Goal: Task Accomplishment & Management: Manage account settings

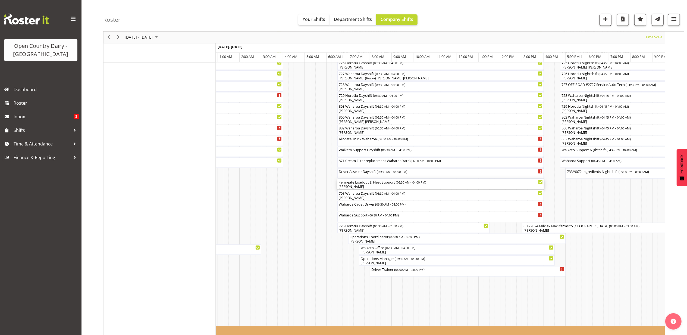
click at [363, 185] on div "[PERSON_NAME]" at bounding box center [440, 186] width 204 height 5
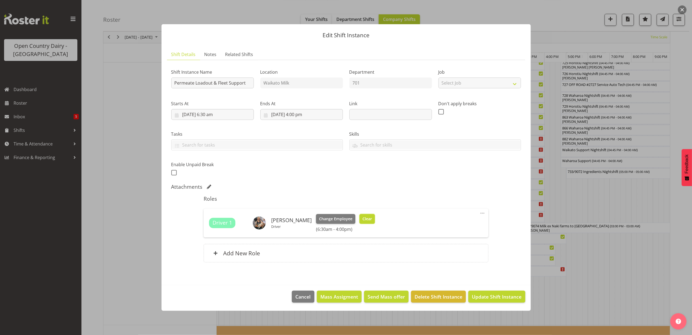
click at [361, 214] on button "Clear" at bounding box center [367, 219] width 15 height 10
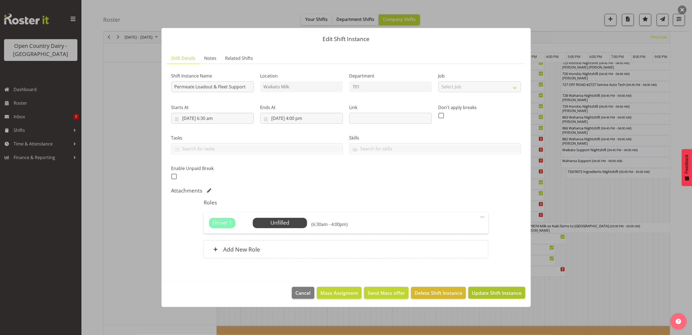
click at [485, 290] on span "Update Shift Instance" at bounding box center [497, 292] width 50 height 7
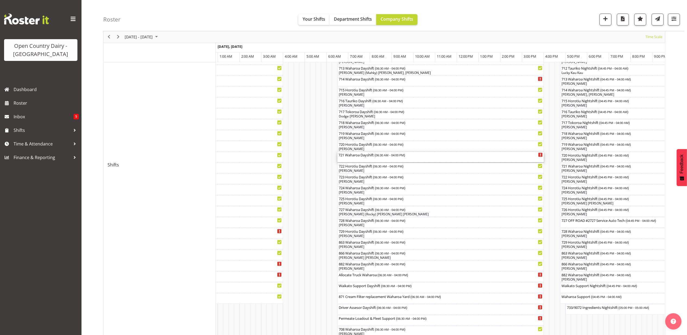
click at [361, 159] on div "721 Waharoa Dayshift ( 06:30 AM - 04:00 PM )" at bounding box center [440, 157] width 204 height 10
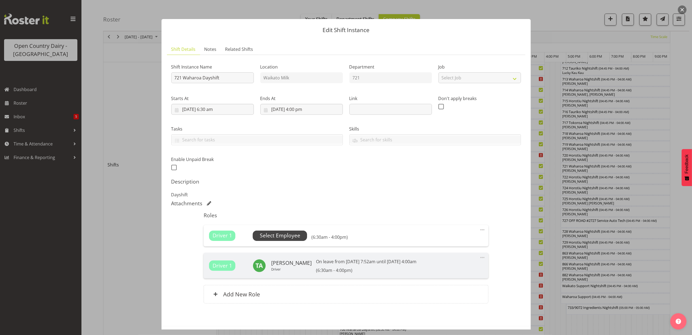
click at [281, 236] on span "Select Employee" at bounding box center [280, 235] width 40 height 8
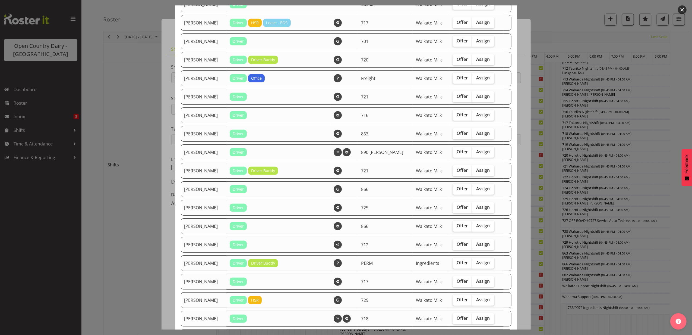
scroll to position [362, 0]
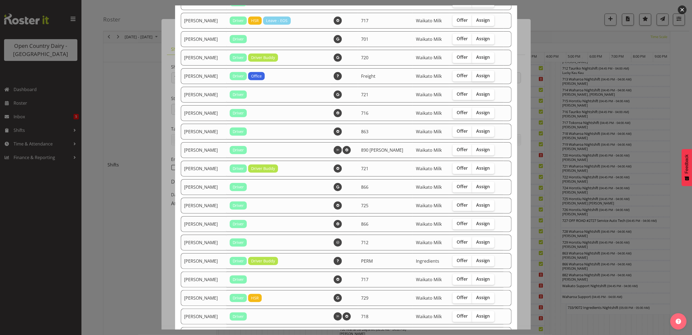
click at [479, 73] on span "Assign" at bounding box center [484, 75] width 14 height 5
click at [476, 74] on input "Assign" at bounding box center [474, 76] width 4 height 4
checkbox input "true"
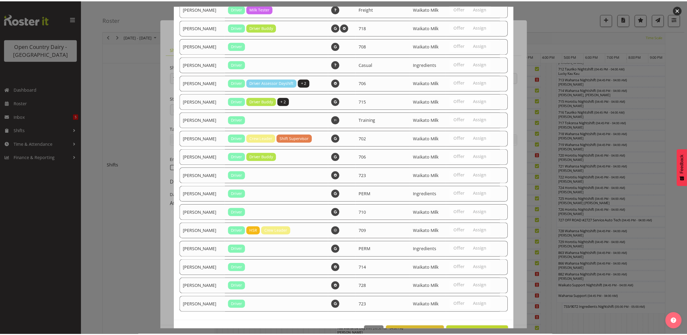
scroll to position [778, 0]
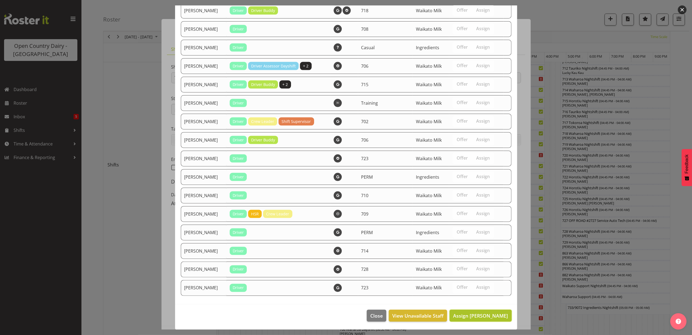
click at [475, 314] on span "Assign [PERSON_NAME]" at bounding box center [480, 315] width 55 height 7
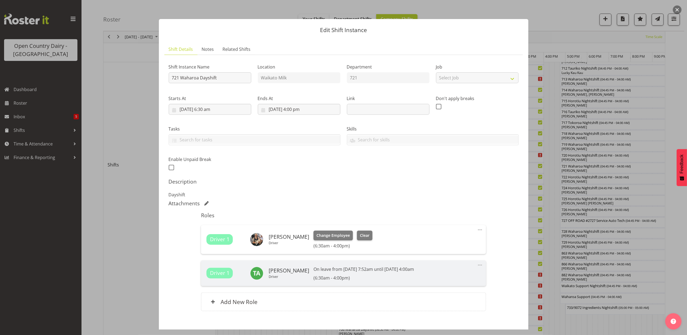
scroll to position [30, 0]
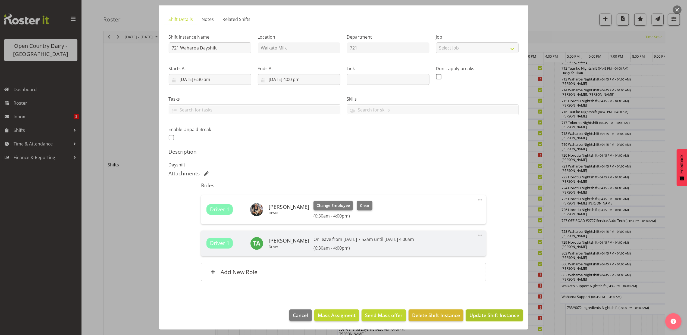
click at [477, 315] on span "Update Shift Instance" at bounding box center [494, 314] width 50 height 7
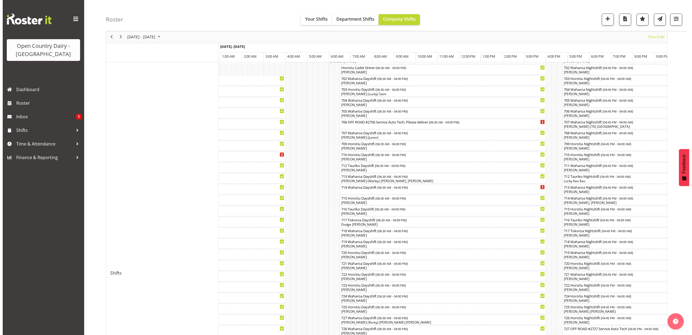
scroll to position [109, 0]
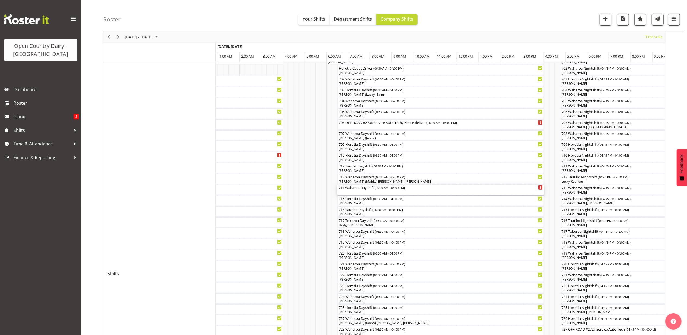
click at [365, 191] on div "714 Waharoa Dayshift ( 06:30 AM - 04:00 PM )" at bounding box center [440, 189] width 204 height 10
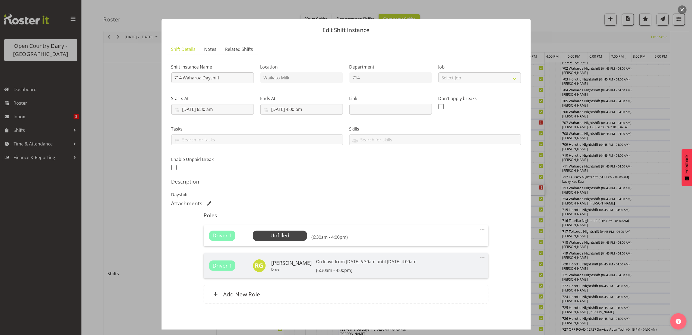
scroll to position [23, 0]
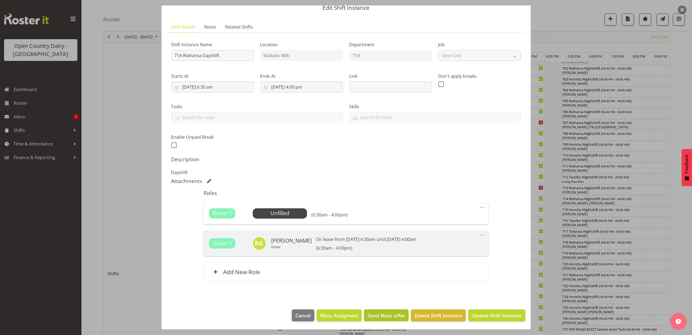
click at [384, 314] on span "Send Mass offer" at bounding box center [386, 315] width 37 height 7
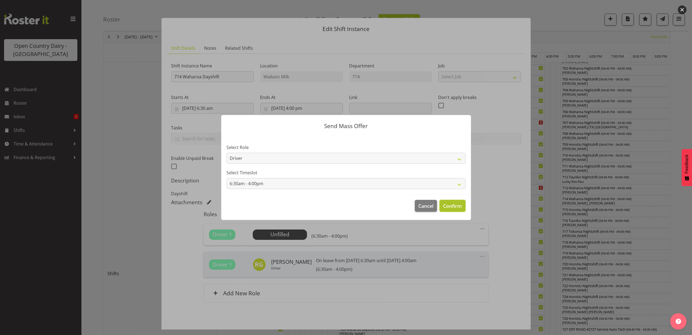
click at [454, 203] on span "Confirm" at bounding box center [452, 205] width 19 height 7
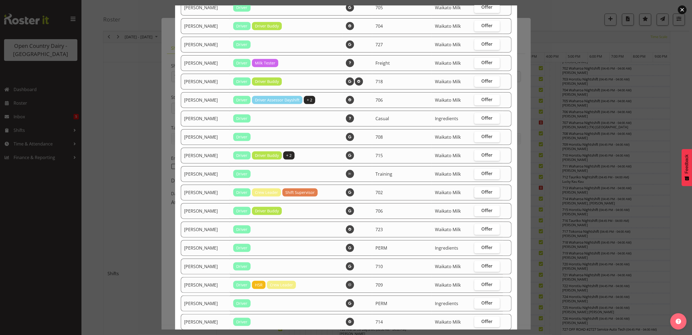
scroll to position [688, 0]
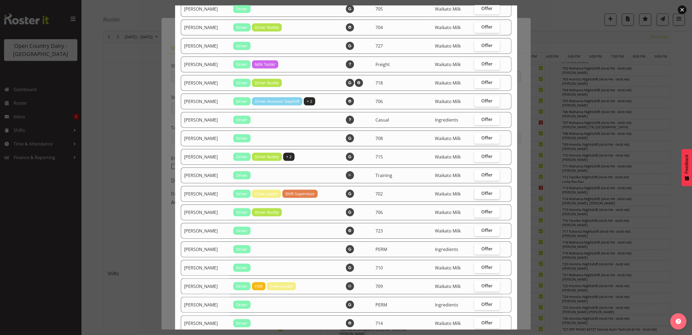
click at [482, 194] on span "Offer" at bounding box center [487, 192] width 11 height 5
click at [478, 194] on input "Offer" at bounding box center [476, 193] width 4 height 4
checkbox input "true"
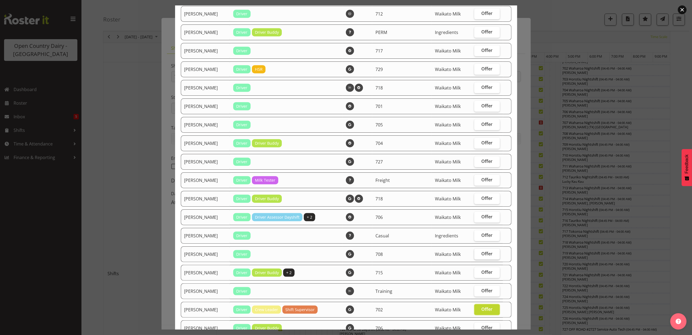
scroll to position [543, 0]
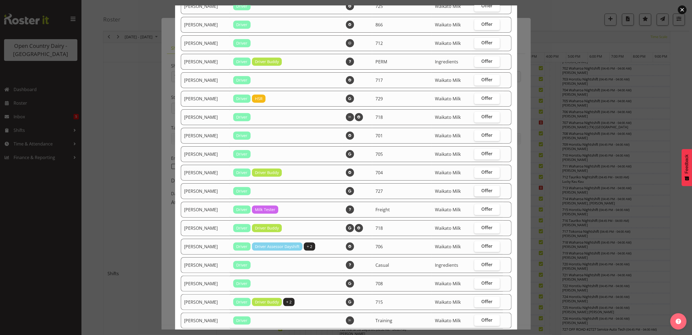
click at [482, 188] on span "Offer" at bounding box center [487, 190] width 11 height 5
click at [478, 189] on input "Offer" at bounding box center [476, 191] width 4 height 4
checkbox input "true"
click at [477, 168] on label "Offer" at bounding box center [487, 172] width 26 height 11
click at [477, 170] on input "Offer" at bounding box center [476, 172] width 4 height 4
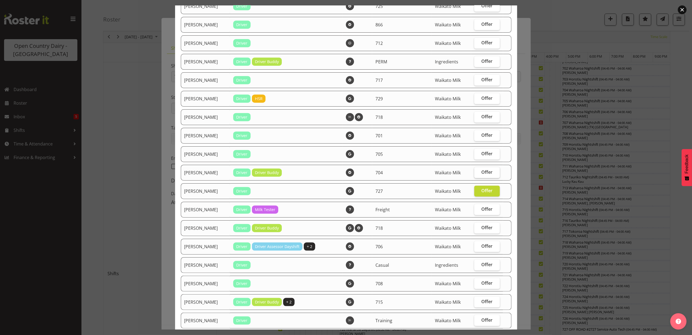
checkbox input "true"
click at [482, 153] on span "Offer" at bounding box center [487, 153] width 11 height 5
click at [478, 153] on input "Offer" at bounding box center [476, 154] width 4 height 4
checkbox input "true"
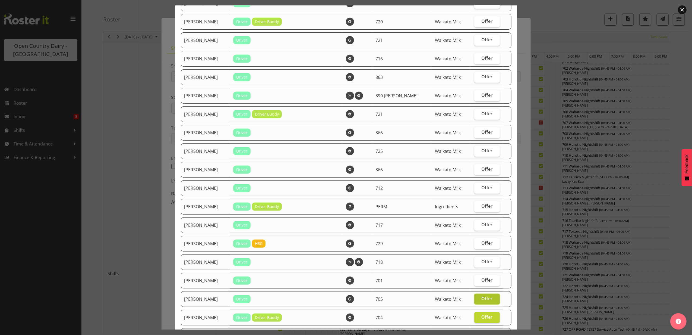
scroll to position [362, 0]
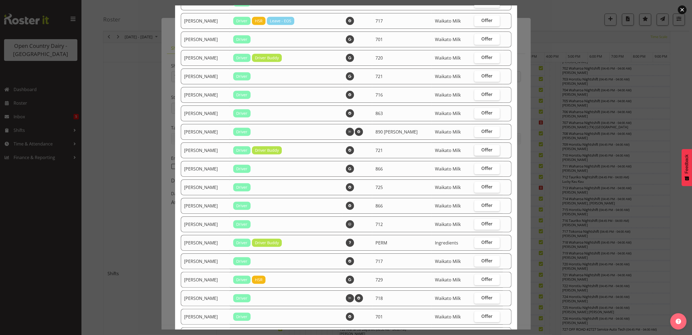
click at [482, 150] on span "Offer" at bounding box center [487, 149] width 11 height 5
click at [478, 150] on input "Offer" at bounding box center [476, 150] width 4 height 4
checkbox input "true"
click at [484, 114] on span "Offer" at bounding box center [487, 112] width 11 height 5
click at [478, 114] on input "Offer" at bounding box center [476, 113] width 4 height 4
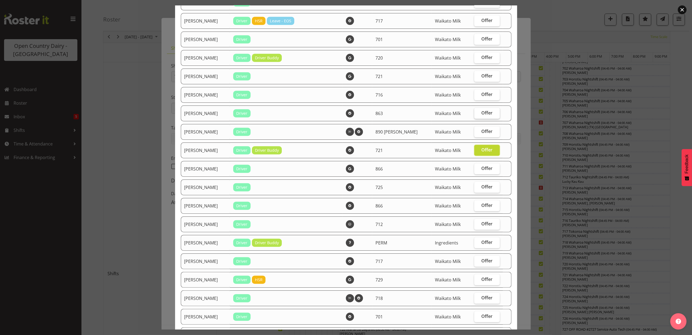
checkbox input "true"
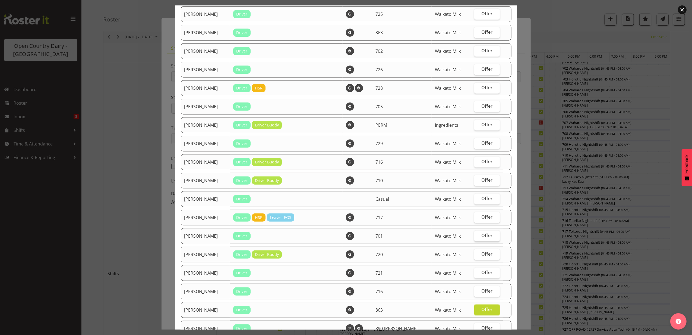
scroll to position [144, 0]
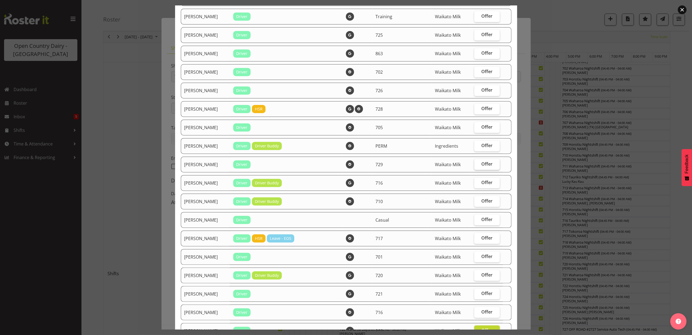
click at [482, 161] on span "Offer" at bounding box center [487, 163] width 11 height 5
click at [478, 162] on input "Offer" at bounding box center [476, 164] width 4 height 4
checkbox input "true"
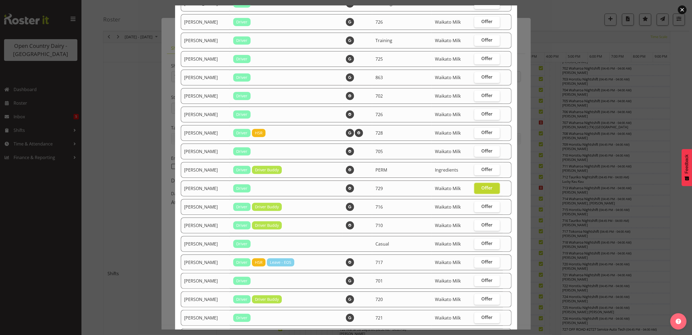
scroll to position [108, 0]
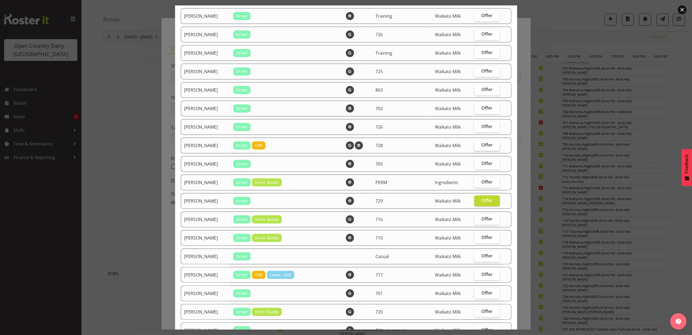
click at [488, 143] on label "Offer" at bounding box center [487, 145] width 26 height 11
click at [478, 143] on input "Offer" at bounding box center [476, 145] width 4 height 4
checkbox input "true"
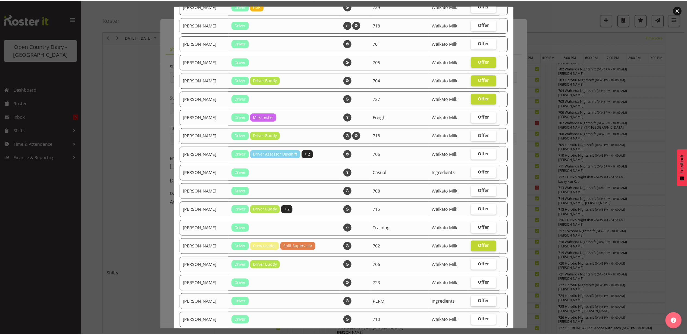
scroll to position [760, 0]
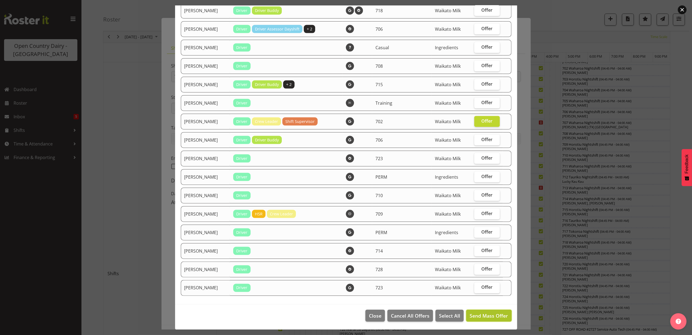
click at [475, 312] on span "Send Mass Offer" at bounding box center [489, 315] width 38 height 7
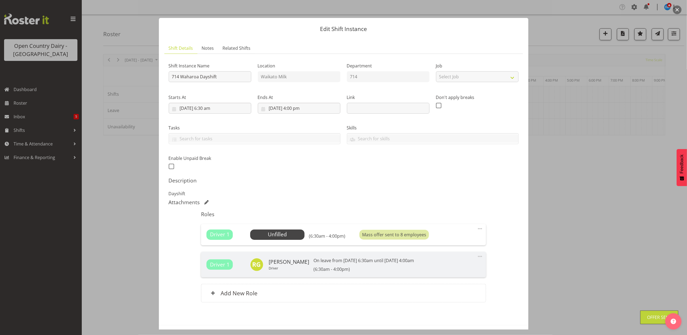
scroll to position [23, 0]
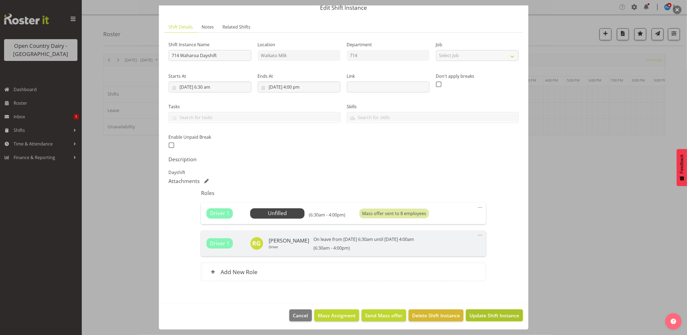
click at [486, 315] on span "Update Shift Instance" at bounding box center [494, 315] width 50 height 7
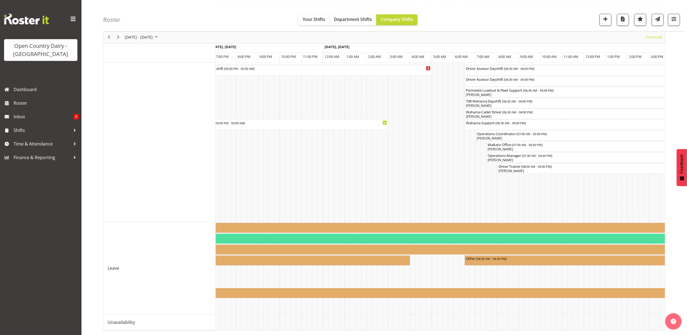
scroll to position [0, 2012]
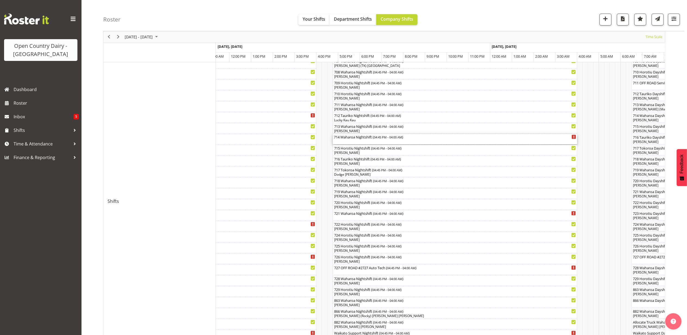
click at [366, 140] on div "714 Waharoa Nightshift ( 04:45 PM - 04:00 AM )" at bounding box center [455, 139] width 242 height 10
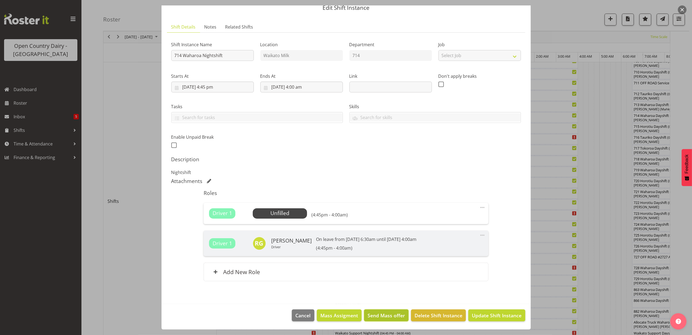
click at [382, 314] on span "Send Mass offer" at bounding box center [386, 315] width 37 height 7
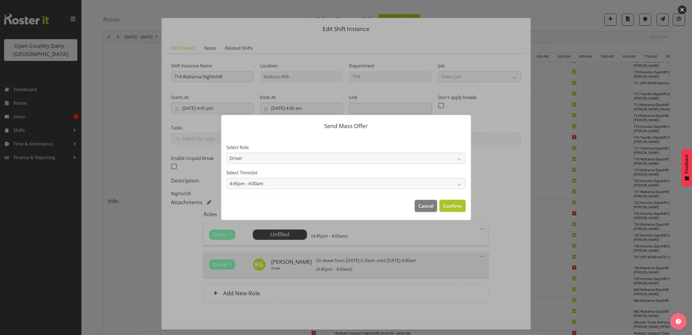
click at [452, 207] on span "Confirm" at bounding box center [452, 205] width 19 height 7
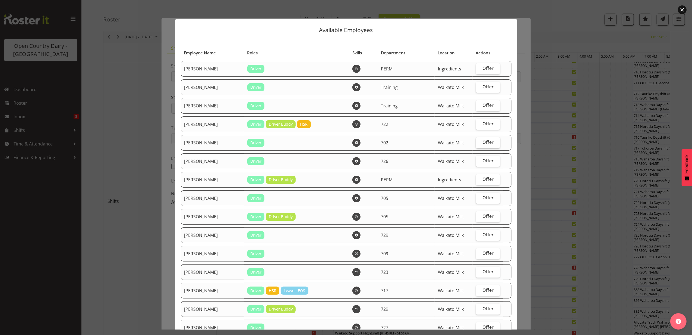
click at [483, 139] on span "Offer" at bounding box center [488, 141] width 11 height 5
click at [480, 140] on input "Offer" at bounding box center [478, 142] width 4 height 4
checkbox input "true"
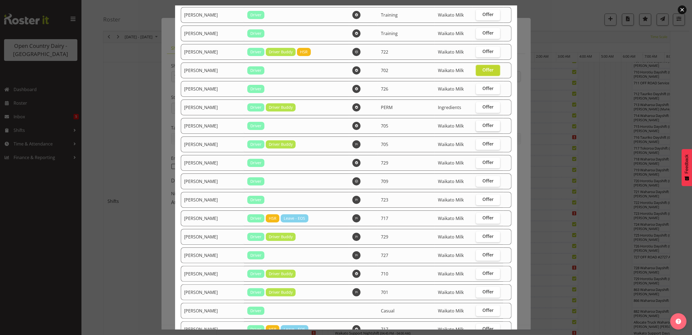
click at [483, 125] on span "Offer" at bounding box center [488, 124] width 11 height 5
click at [480, 125] on input "Offer" at bounding box center [478, 126] width 4 height 4
checkbox input "true"
click at [483, 141] on span "Offer" at bounding box center [488, 143] width 11 height 5
click at [480, 142] on input "Offer" at bounding box center [478, 144] width 4 height 4
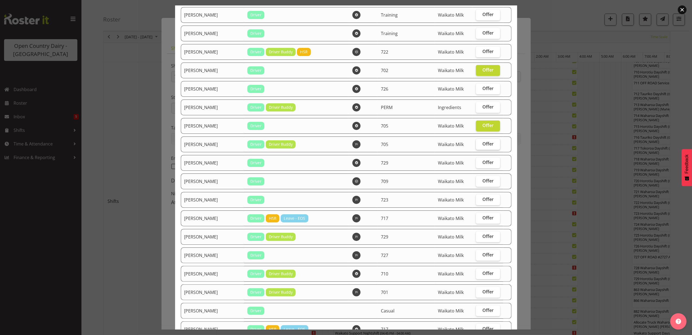
checkbox input "true"
click at [481, 158] on label "Offer" at bounding box center [488, 162] width 24 height 11
click at [480, 161] on input "Offer" at bounding box center [478, 163] width 4 height 4
checkbox input "true"
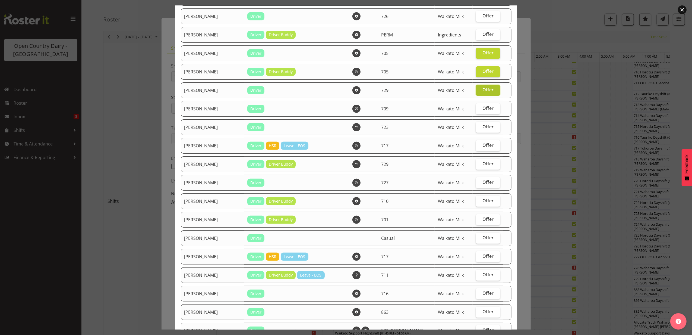
scroll to position [181, 0]
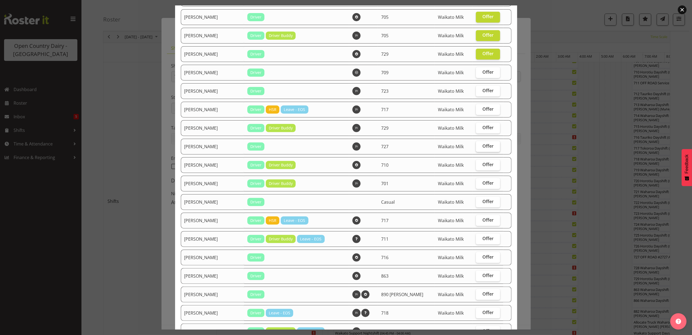
click at [483, 146] on span "Offer" at bounding box center [488, 145] width 11 height 5
click at [476, 146] on input "Offer" at bounding box center [478, 146] width 4 height 4
checkbox input "true"
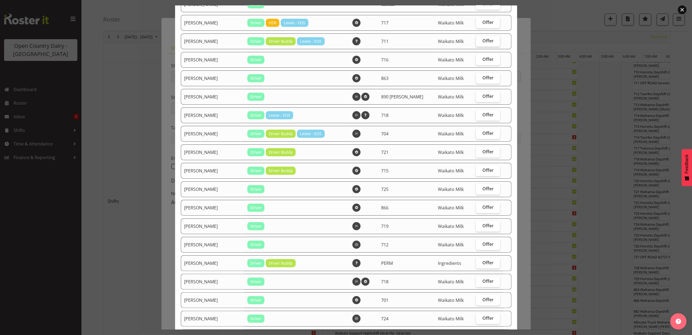
scroll to position [362, 0]
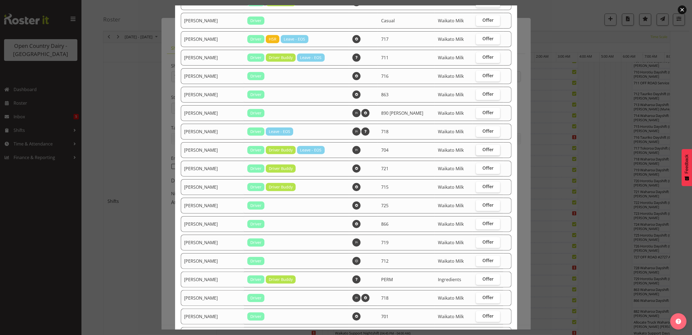
click at [483, 147] on span "Offer" at bounding box center [488, 149] width 11 height 5
click at [480, 148] on input "Offer" at bounding box center [478, 150] width 4 height 4
checkbox input "true"
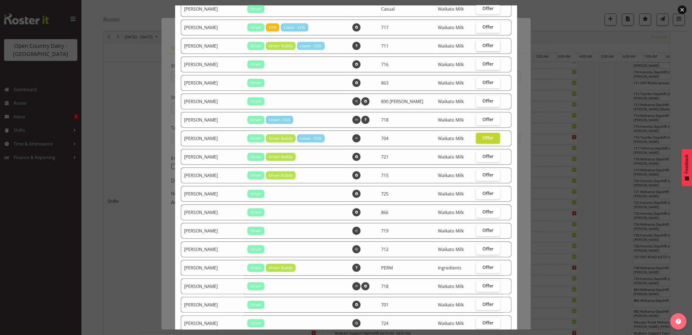
scroll to position [421, 0]
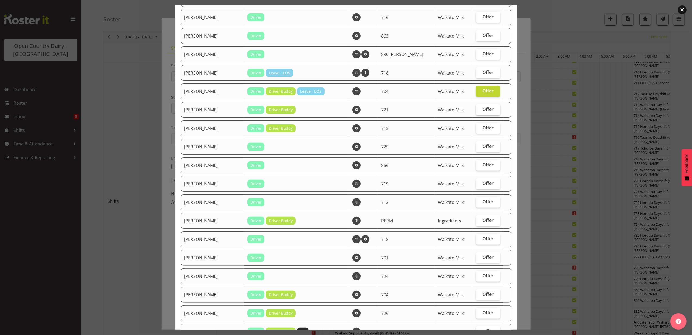
click at [476, 111] on label "Offer" at bounding box center [488, 109] width 24 height 11
click at [476, 111] on input "Offer" at bounding box center [478, 110] width 4 height 4
checkbox input "true"
click at [484, 181] on span "Offer" at bounding box center [488, 182] width 11 height 5
click at [480, 181] on input "Offer" at bounding box center [478, 183] width 4 height 4
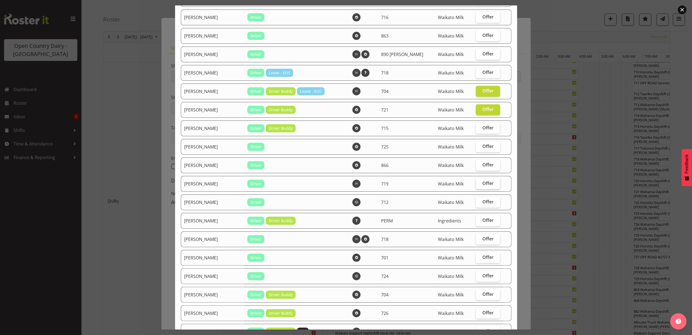
checkbox input "true"
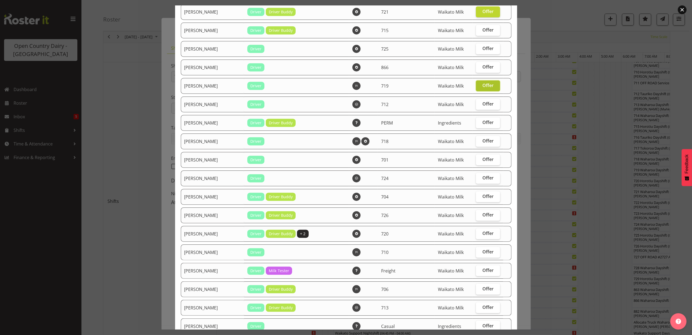
scroll to position [529, 0]
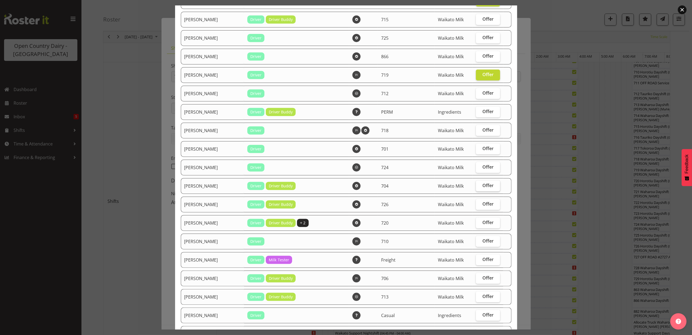
click at [483, 184] on span "Offer" at bounding box center [488, 185] width 11 height 5
click at [479, 184] on input "Offer" at bounding box center [478, 186] width 4 height 4
checkbox input "true"
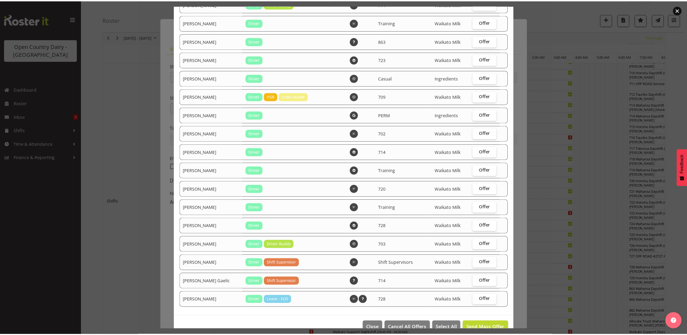
scroll to position [1000, 0]
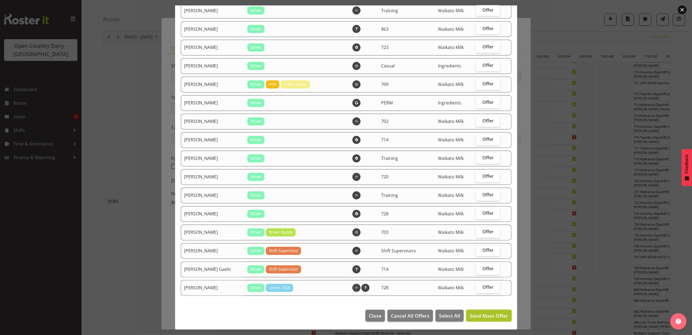
click at [479, 314] on span "Send Mass Offer" at bounding box center [489, 315] width 38 height 7
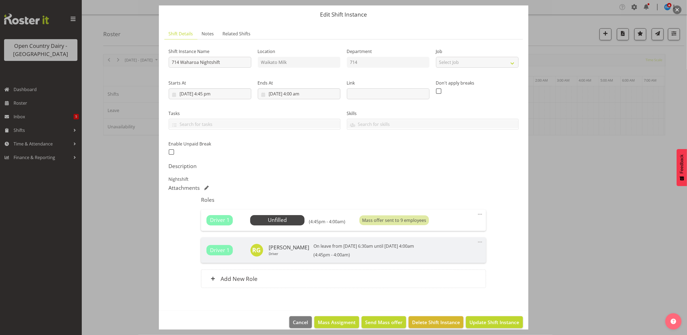
scroll to position [23, 0]
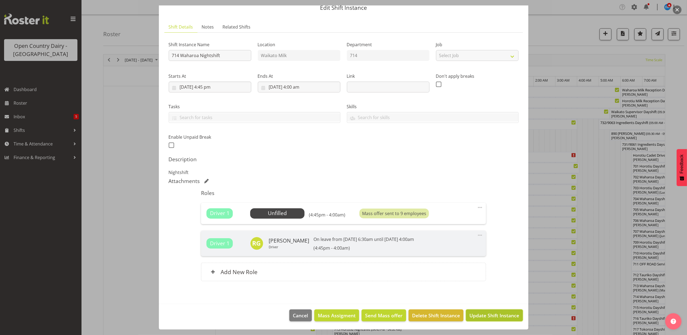
click at [479, 314] on span "Update Shift Instance" at bounding box center [494, 315] width 50 height 7
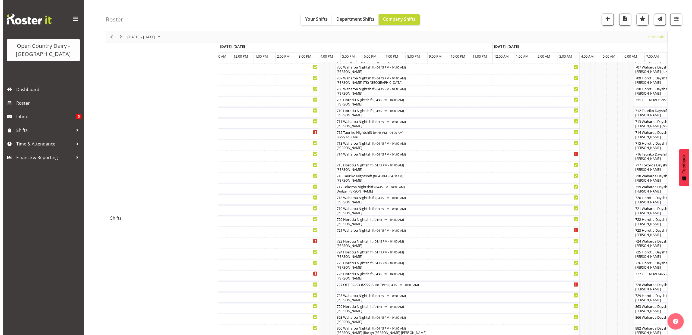
scroll to position [181, 0]
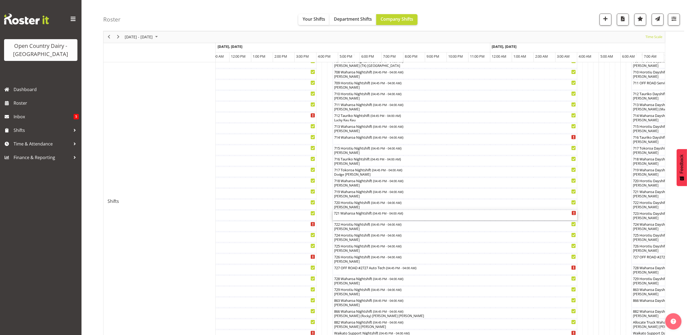
click at [362, 218] on div "721 Waharoa Nightshift ( 04:45 PM - 04:00 AM )" at bounding box center [455, 215] width 242 height 10
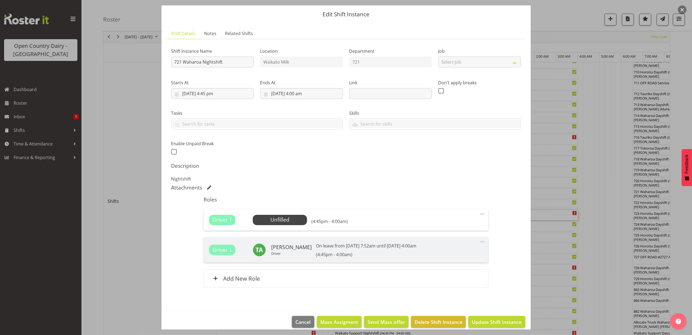
scroll to position [23, 0]
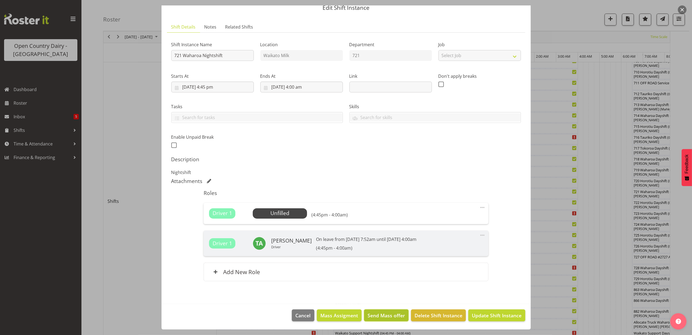
click at [381, 312] on span "Send Mass offer" at bounding box center [386, 315] width 37 height 7
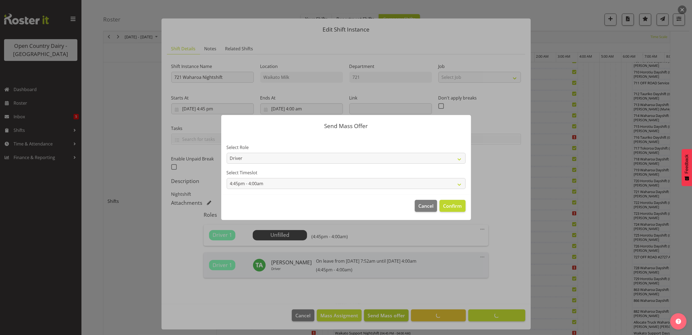
scroll to position [1, 0]
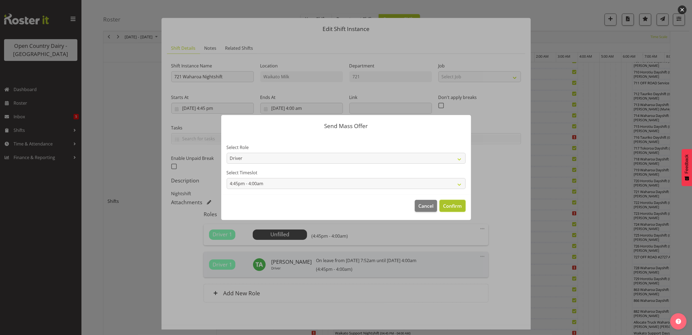
click at [453, 202] on span "Confirm" at bounding box center [452, 205] width 19 height 7
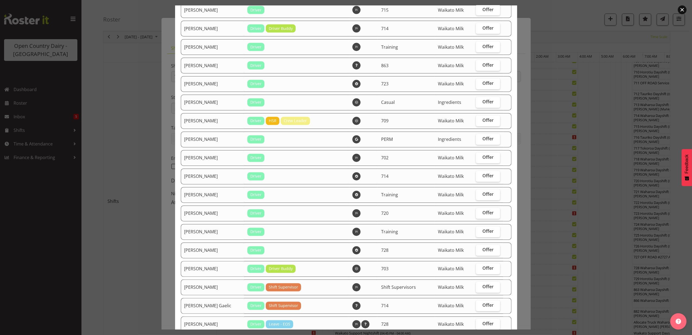
scroll to position [928, 0]
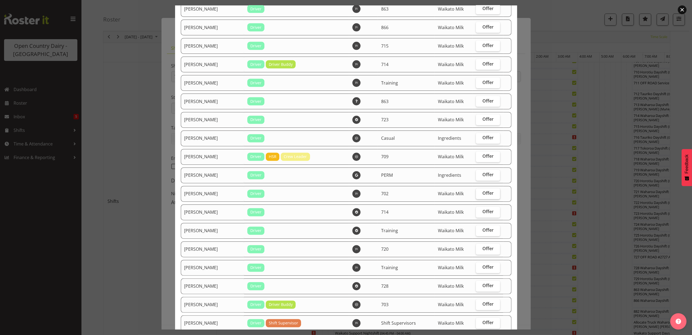
click at [483, 192] on span "Offer" at bounding box center [488, 192] width 11 height 5
click at [479, 192] on input "Offer" at bounding box center [478, 193] width 4 height 4
checkbox input "true"
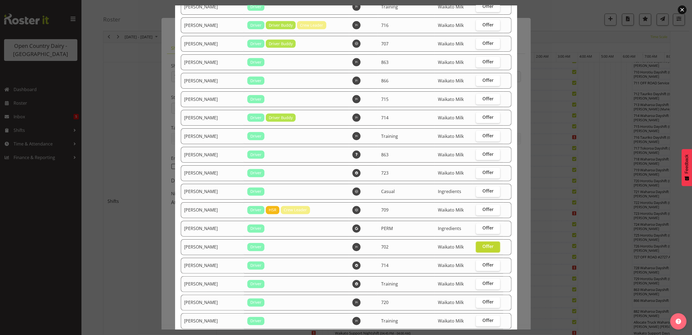
scroll to position [855, 0]
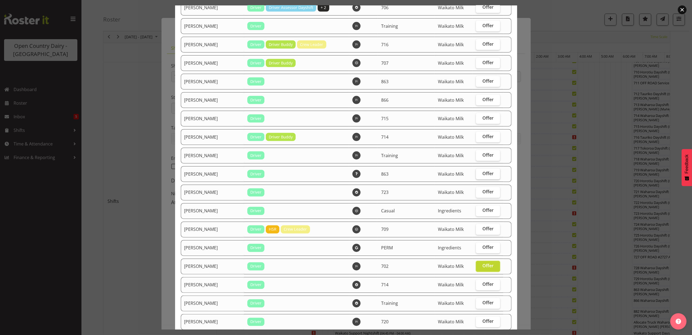
click at [483, 173] on span "Offer" at bounding box center [488, 173] width 11 height 5
click at [480, 173] on input "Offer" at bounding box center [478, 174] width 4 height 4
checkbox input "true"
click at [483, 156] on span "Offer" at bounding box center [488, 154] width 11 height 5
click at [480, 156] on input "Offer" at bounding box center [478, 155] width 4 height 4
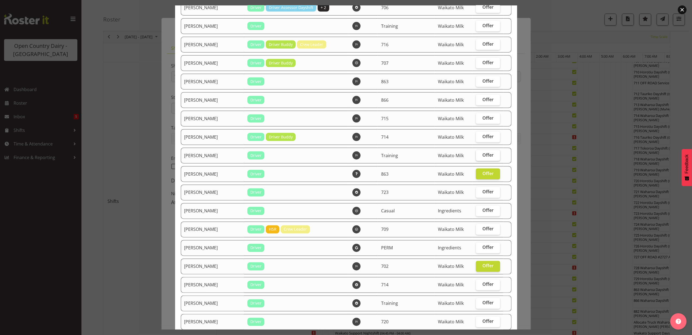
checkbox input "true"
click at [483, 135] on span "Offer" at bounding box center [488, 136] width 11 height 5
click at [477, 135] on input "Offer" at bounding box center [478, 137] width 4 height 4
checkbox input "true"
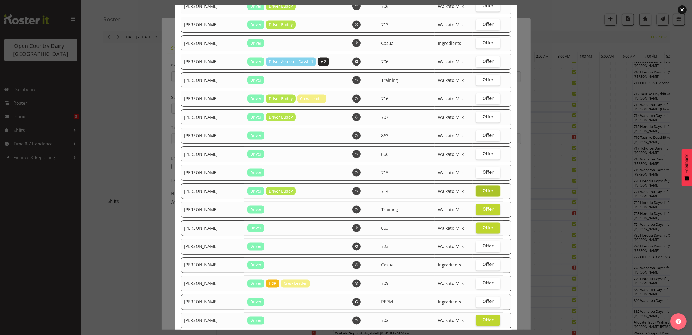
scroll to position [783, 0]
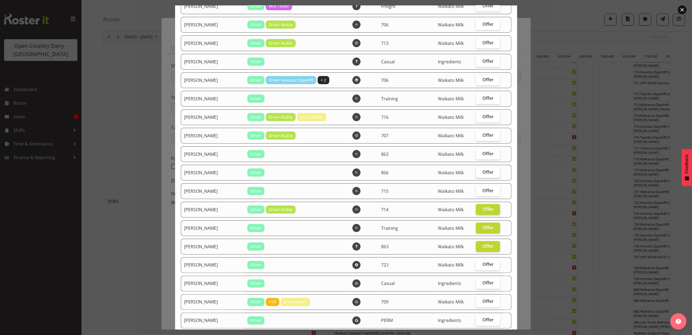
click at [483, 169] on span "Offer" at bounding box center [488, 171] width 11 height 5
click at [480, 170] on input "Offer" at bounding box center [478, 172] width 4 height 4
checkbox input "true"
click at [483, 152] on span "Offer" at bounding box center [488, 153] width 11 height 5
click at [480, 152] on input "Offer" at bounding box center [478, 154] width 4 height 4
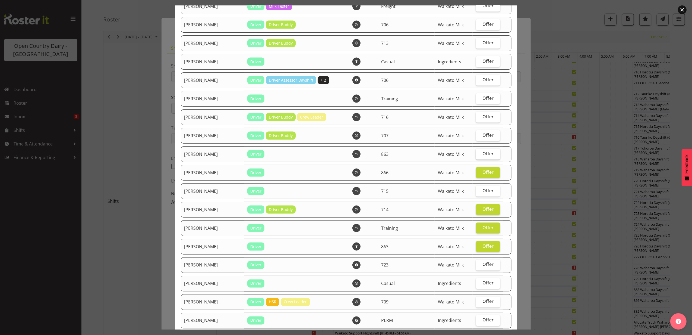
checkbox input "true"
click at [479, 131] on label "Offer" at bounding box center [488, 135] width 24 height 11
click at [479, 133] on input "Offer" at bounding box center [478, 135] width 4 height 4
checkbox input "true"
click at [483, 116] on span "Offer" at bounding box center [488, 116] width 11 height 5
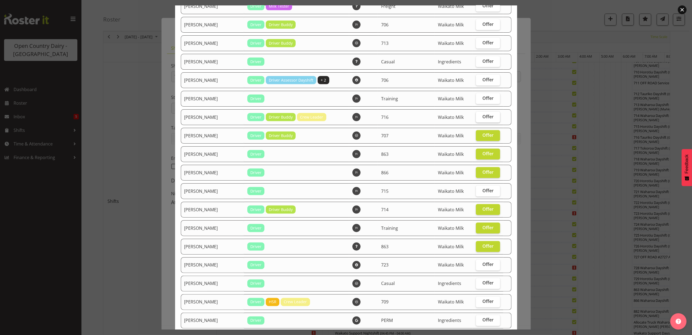
click at [478, 116] on input "Offer" at bounding box center [478, 117] width 4 height 4
checkbox input "true"
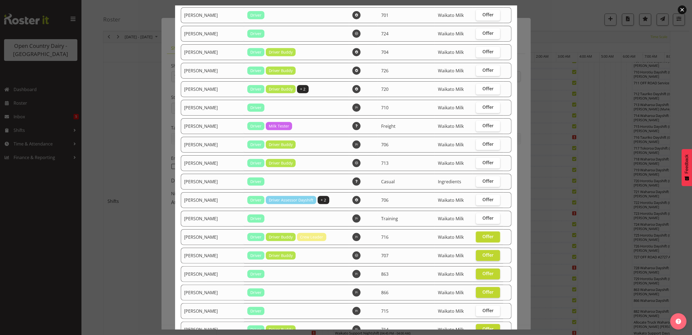
scroll to position [638, 0]
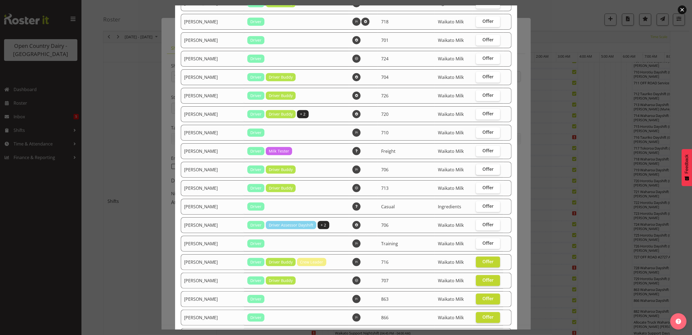
click at [483, 167] on span "Offer" at bounding box center [488, 168] width 11 height 5
click at [480, 167] on input "Offer" at bounding box center [478, 169] width 4 height 4
checkbox input "true"
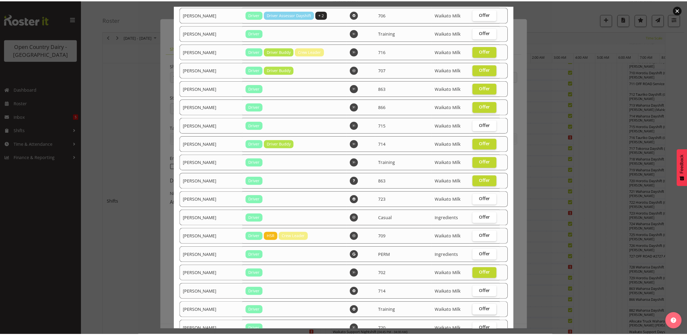
scroll to position [1000, 0]
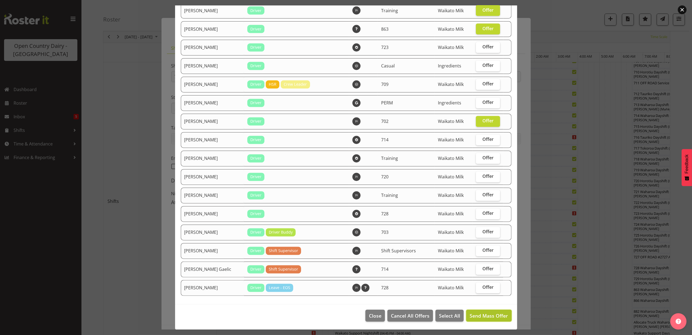
click at [480, 316] on span "Send Mass Offer" at bounding box center [489, 315] width 38 height 7
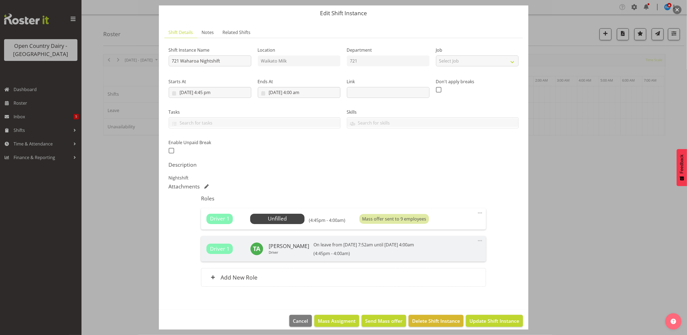
scroll to position [23, 0]
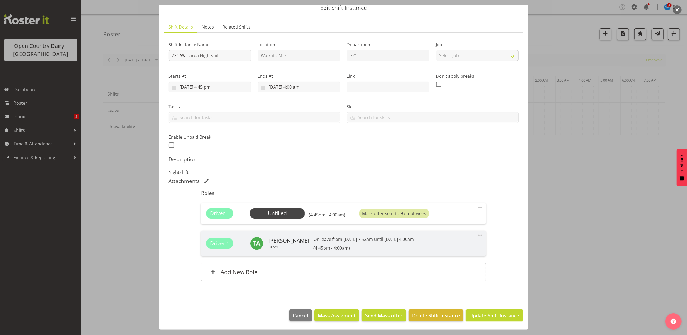
drag, startPoint x: 476, startPoint y: 317, endPoint x: 474, endPoint y: 320, distance: 3.9
click at [474, 320] on button "Update Shift Instance" at bounding box center [494, 315] width 57 height 12
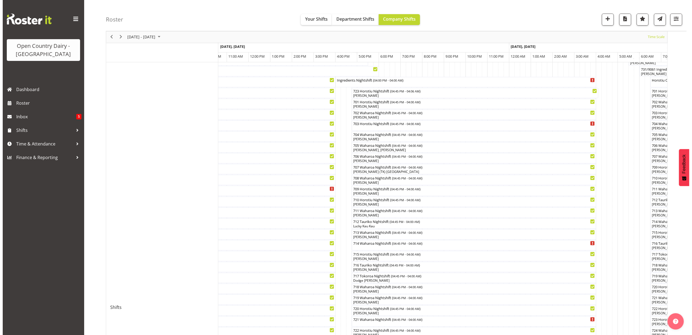
scroll to position [63, 0]
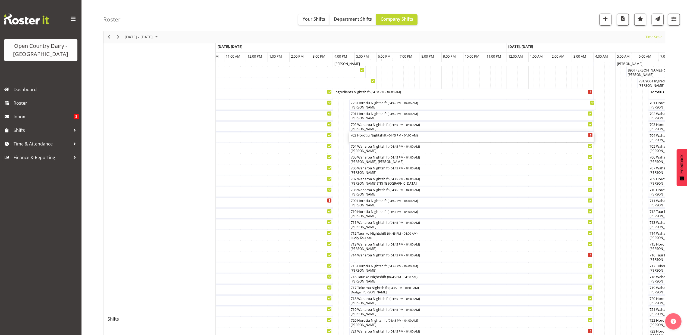
click at [378, 139] on div "703 Horotiu Nightshift ( 04:45 PM - 04:00 AM )" at bounding box center [471, 137] width 242 height 10
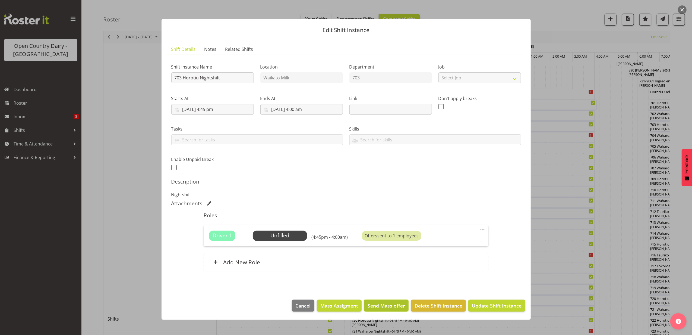
click at [377, 305] on span "Send Mass offer" at bounding box center [386, 305] width 37 height 7
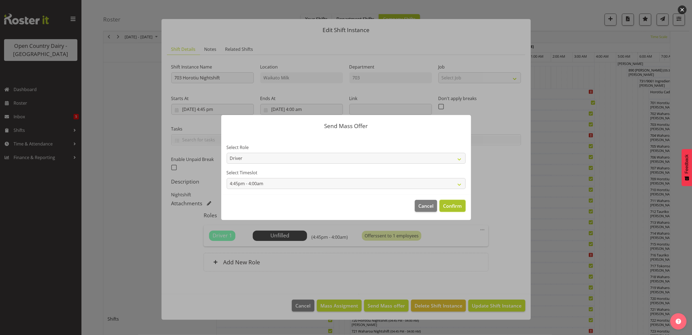
click at [448, 203] on span "Confirm" at bounding box center [452, 205] width 19 height 7
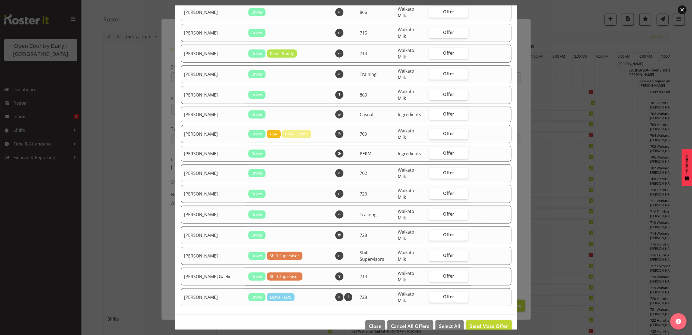
scroll to position [456, 0]
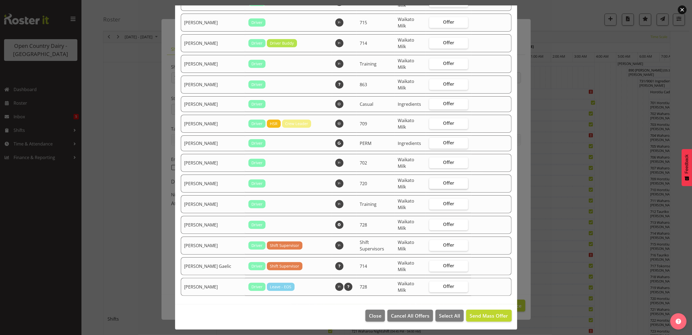
click at [443, 180] on span "Offer" at bounding box center [448, 182] width 11 height 5
click at [433, 181] on input "Offer" at bounding box center [431, 183] width 4 height 4
checkbox input "true"
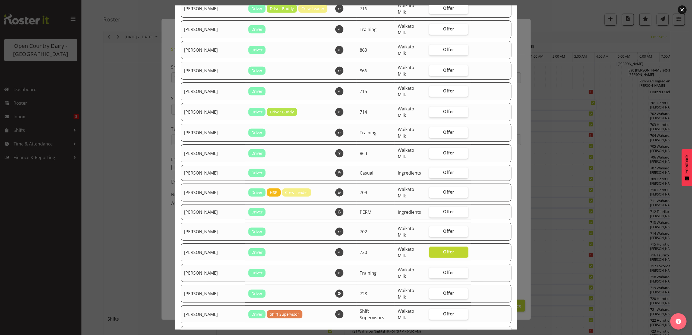
scroll to position [384, 0]
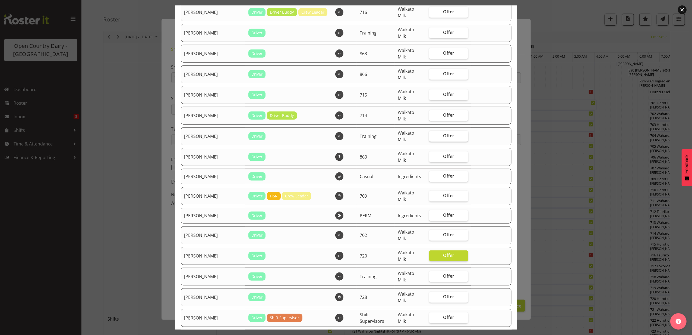
click at [443, 134] on span "Offer" at bounding box center [448, 135] width 11 height 5
click at [433, 134] on input "Offer" at bounding box center [431, 136] width 4 height 4
checkbox input "true"
click at [443, 93] on span "Offer" at bounding box center [448, 94] width 11 height 5
click at [433, 93] on input "Offer" at bounding box center [431, 95] width 4 height 4
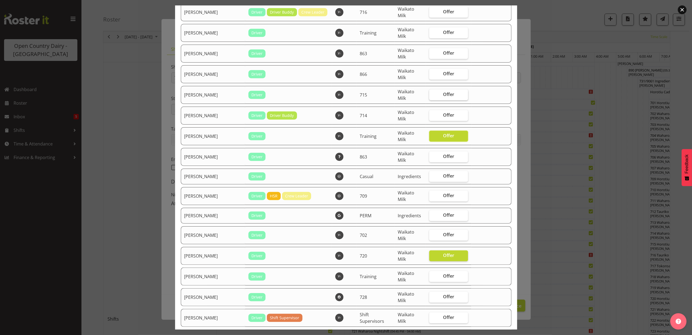
checkbox input "true"
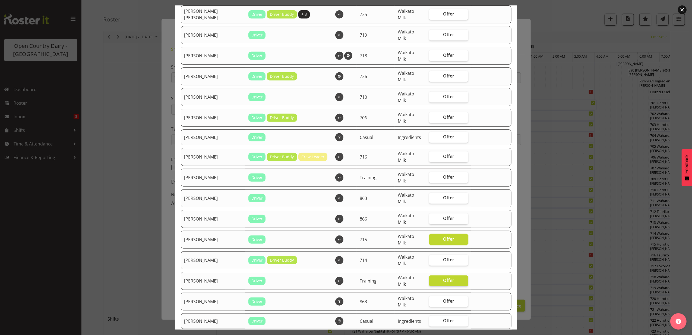
scroll to position [238, 0]
click at [443, 216] on span "Offer" at bounding box center [448, 218] width 11 height 5
click at [433, 217] on input "Offer" at bounding box center [431, 219] width 4 height 4
checkbox input "true"
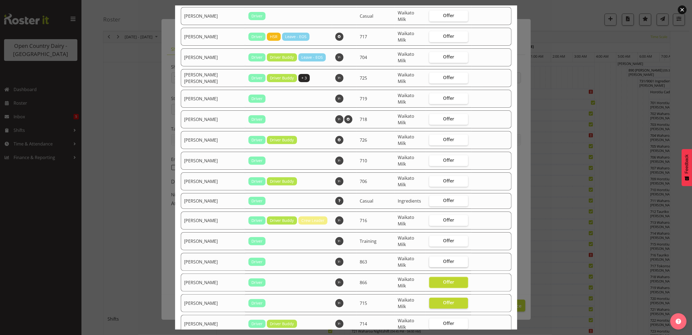
scroll to position [166, 0]
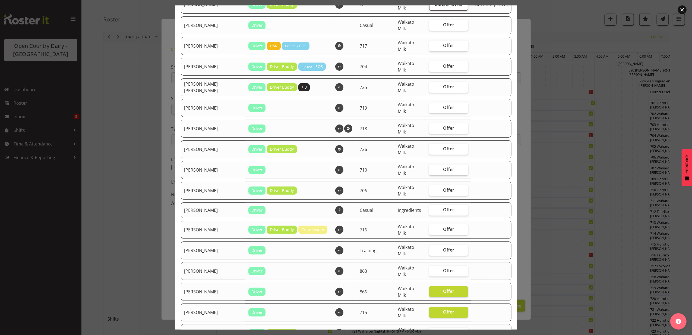
click at [443, 170] on span "Offer" at bounding box center [448, 168] width 11 height 5
click at [433, 170] on input "Offer" at bounding box center [431, 170] width 4 height 4
checkbox input "true"
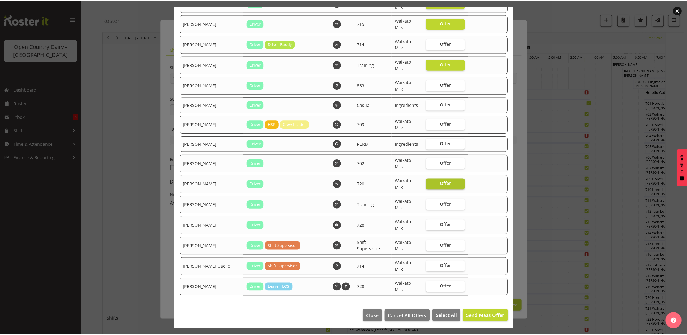
scroll to position [456, 0]
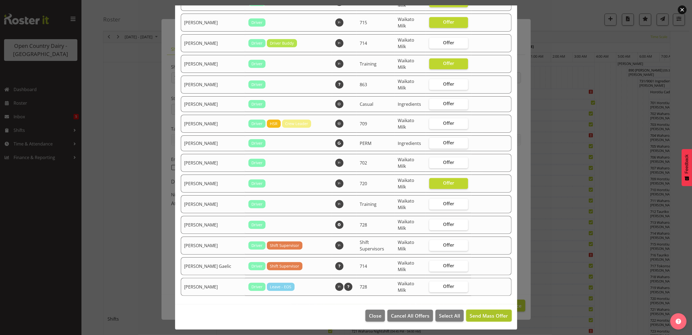
click at [481, 312] on span "Send Mass Offer" at bounding box center [489, 315] width 38 height 7
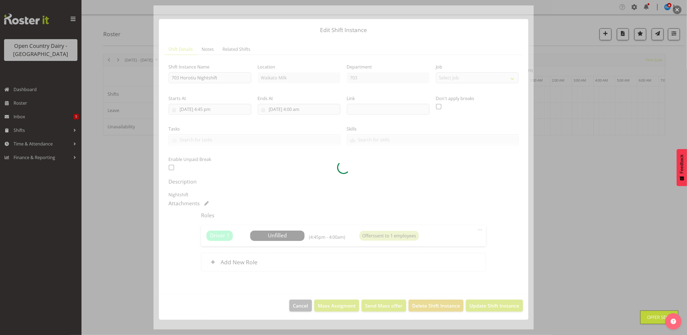
scroll to position [0, 0]
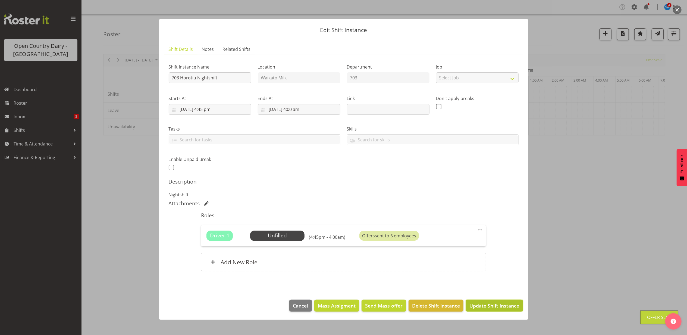
click at [482, 303] on span "Update Shift Instance" at bounding box center [494, 305] width 50 height 7
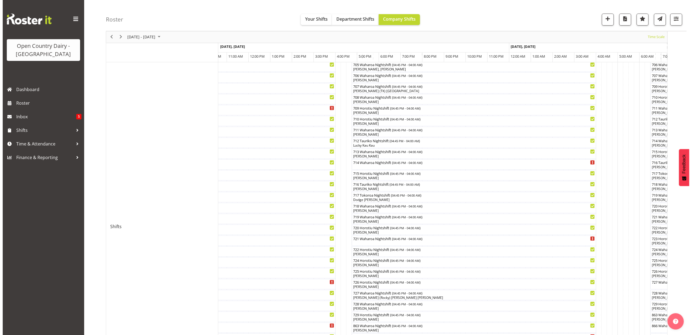
scroll to position [145, 0]
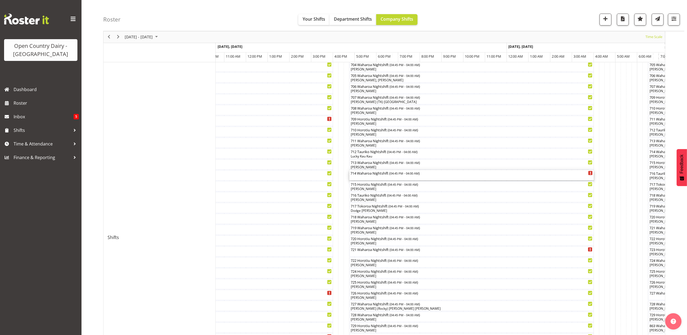
click at [373, 174] on div "714 Waharoa Nightshift ( 04:45 PM - 04:00 AM )" at bounding box center [471, 172] width 242 height 5
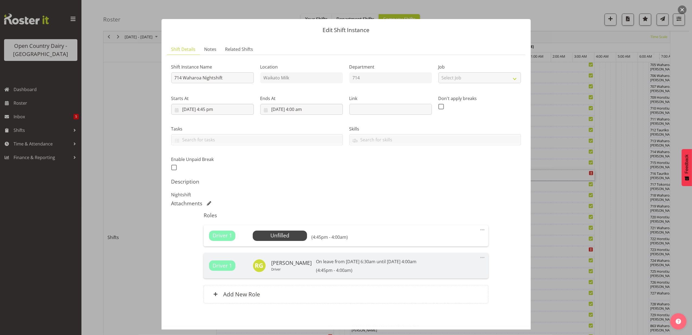
scroll to position [23, 0]
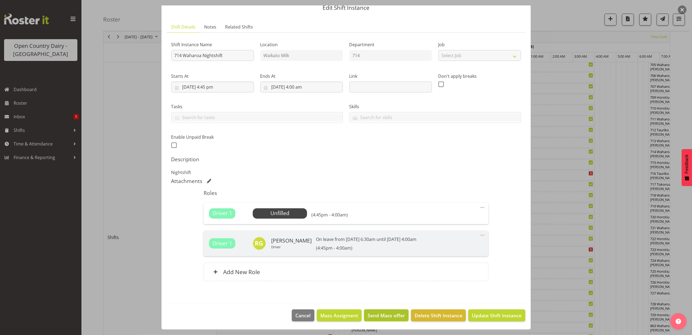
click at [376, 313] on span "Send Mass offer" at bounding box center [386, 315] width 37 height 7
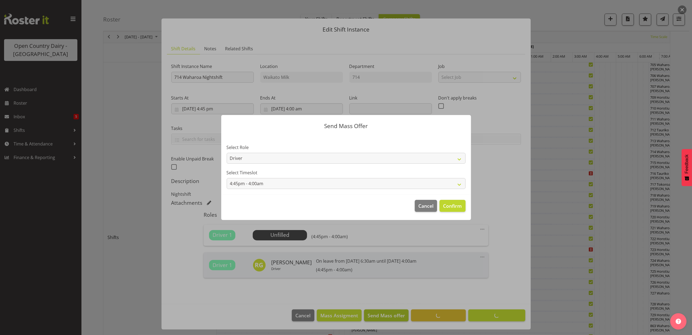
scroll to position [1, 0]
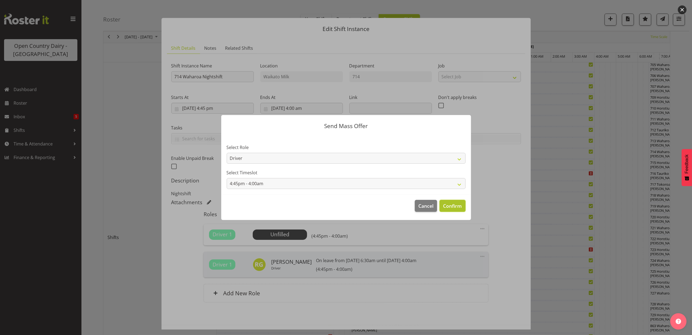
click at [459, 203] on span "Confirm" at bounding box center [452, 205] width 19 height 7
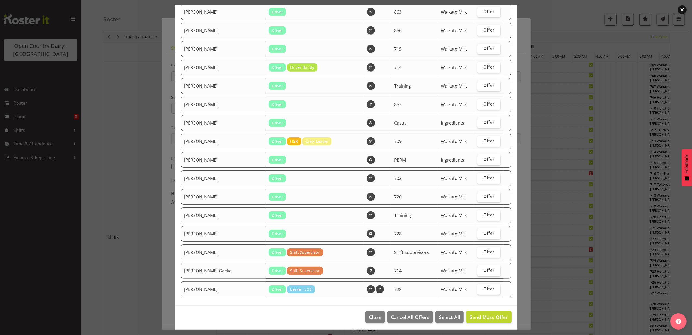
scroll to position [391, 0]
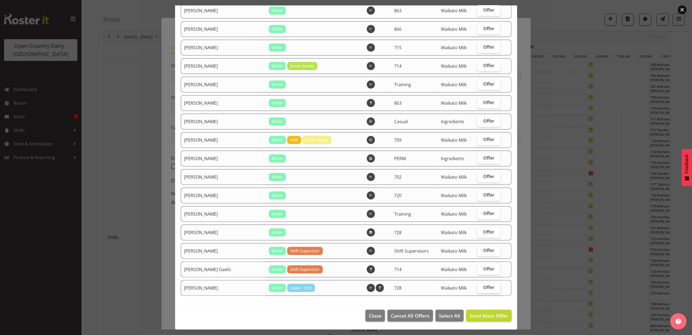
click at [483, 284] on span "Offer" at bounding box center [488, 286] width 11 height 5
click at [478, 285] on input "Offer" at bounding box center [479, 287] width 4 height 4
click at [486, 284] on span "Offer" at bounding box center [488, 286] width 11 height 5
click at [481, 285] on input "Offer" at bounding box center [479, 287] width 4 height 4
checkbox input "false"
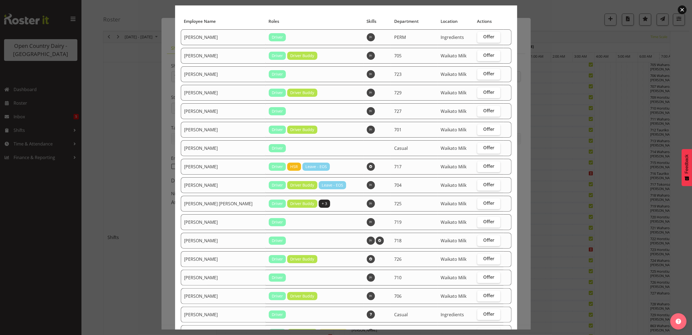
scroll to position [29, 0]
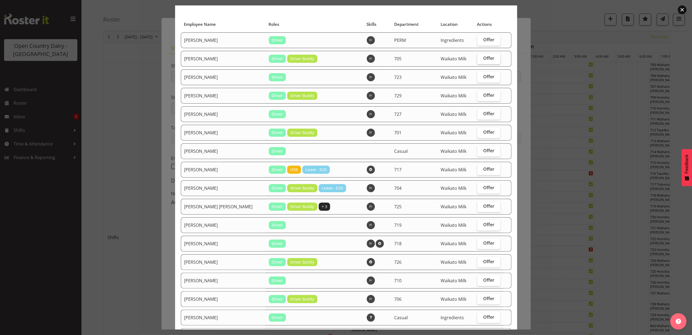
click at [483, 58] on span "Offer" at bounding box center [488, 57] width 11 height 5
click at [481, 58] on input "Offer" at bounding box center [479, 58] width 4 height 4
checkbox input "true"
click at [479, 73] on label "Offer" at bounding box center [488, 77] width 23 height 11
click at [479, 75] on input "Offer" at bounding box center [479, 77] width 4 height 4
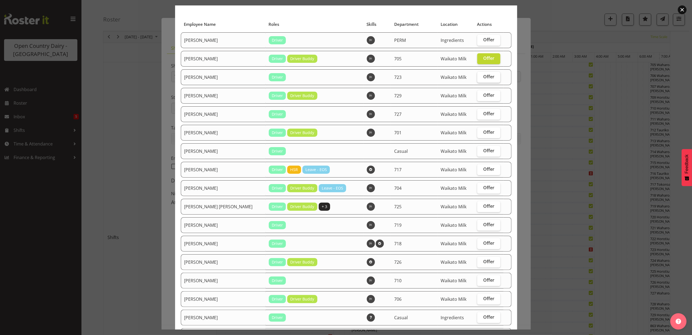
checkbox input "true"
click at [483, 93] on span "Offer" at bounding box center [488, 94] width 11 height 5
click at [480, 93] on input "Offer" at bounding box center [479, 95] width 4 height 4
checkbox input "true"
click at [483, 111] on span "Offer" at bounding box center [488, 113] width 11 height 5
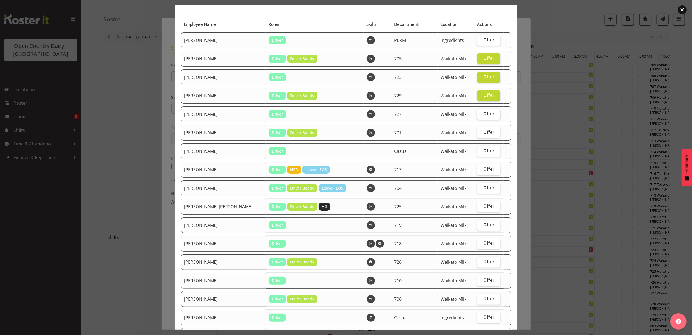
click at [480, 112] on input "Offer" at bounding box center [479, 114] width 4 height 4
checkbox input "true"
click at [483, 187] on span "Offer" at bounding box center [488, 187] width 11 height 5
click at [480, 187] on input "Offer" at bounding box center [479, 188] width 4 height 4
checkbox input "true"
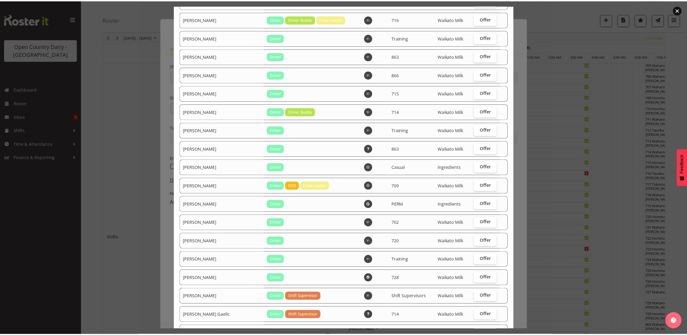
scroll to position [391, 0]
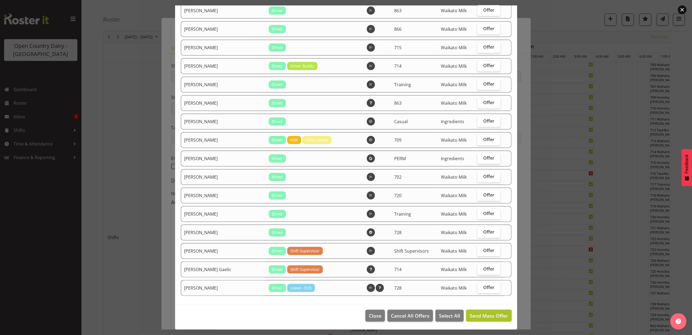
click at [472, 313] on span "Send Mass Offer" at bounding box center [489, 315] width 38 height 7
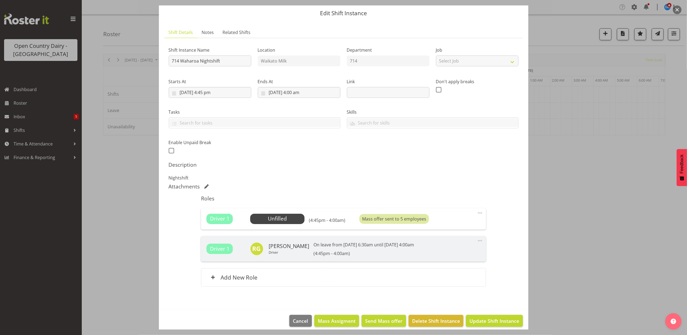
scroll to position [23, 0]
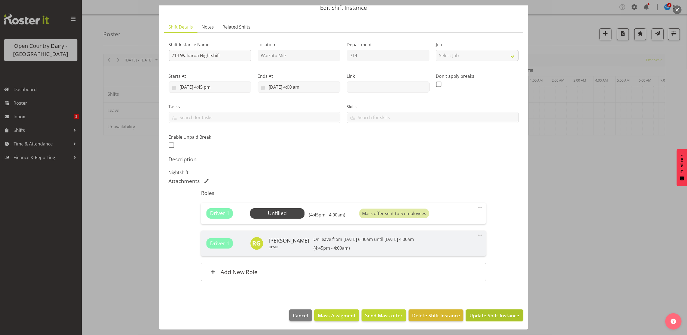
click at [474, 315] on span "Update Shift Instance" at bounding box center [494, 315] width 50 height 7
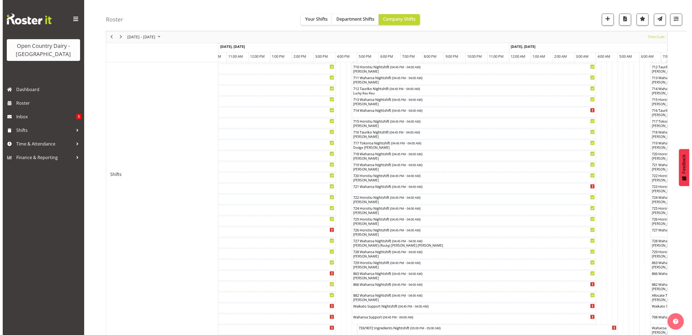
scroll to position [217, 0]
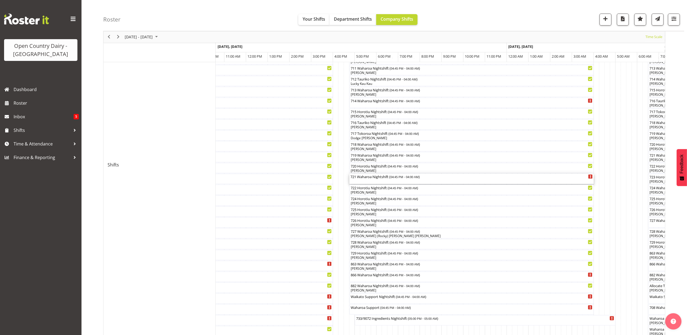
click at [383, 181] on div "721 Waharoa Nightshift ( 04:45 PM - 04:00 AM )" at bounding box center [471, 179] width 242 height 10
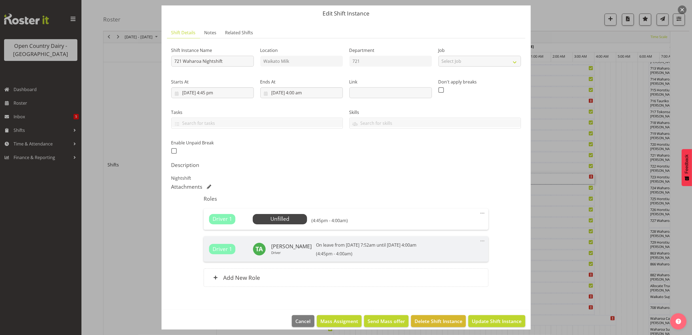
scroll to position [23, 0]
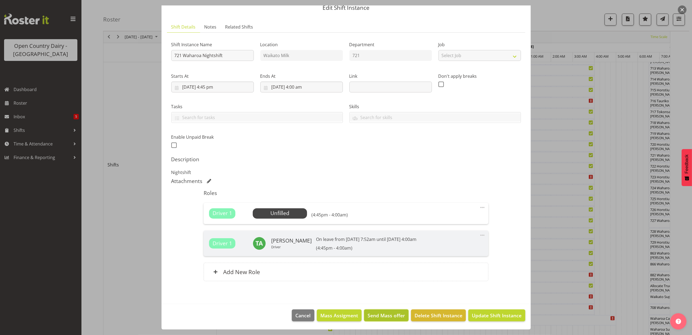
click at [377, 313] on span "Send Mass offer" at bounding box center [386, 315] width 37 height 7
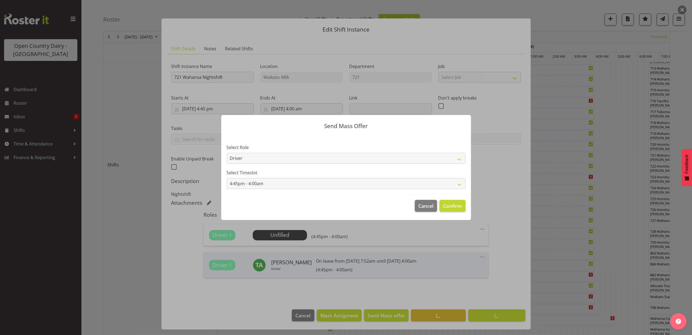
scroll to position [1, 0]
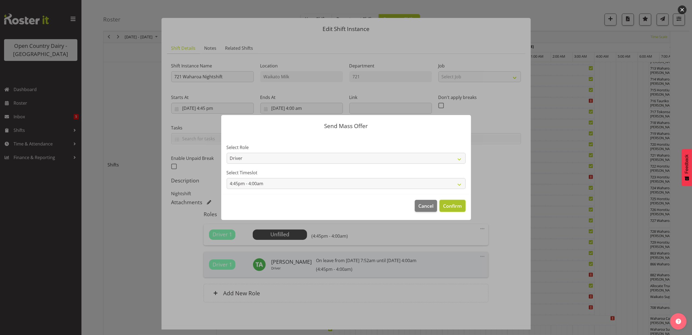
click at [445, 204] on span "Confirm" at bounding box center [452, 205] width 19 height 7
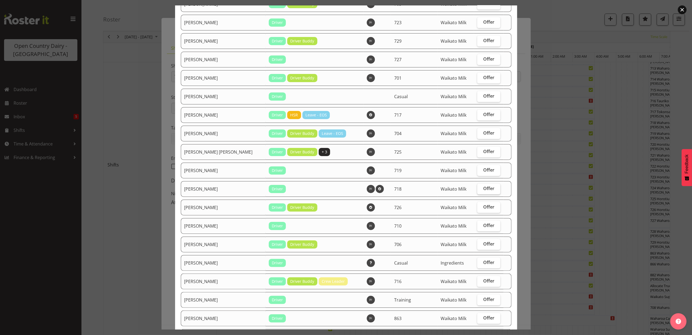
scroll to position [109, 0]
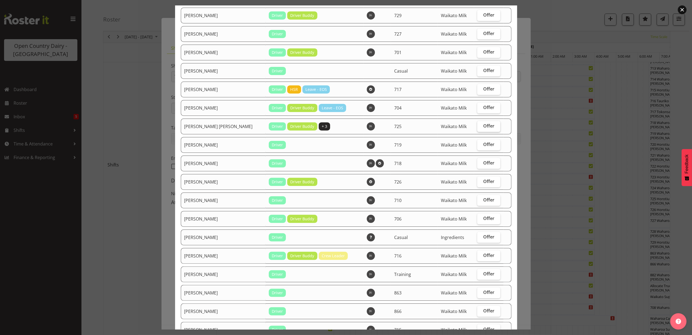
click at [483, 125] on span "Offer" at bounding box center [488, 125] width 11 height 5
click at [481, 125] on input "Offer" at bounding box center [479, 126] width 4 height 4
checkbox input "true"
click at [486, 142] on span "Offer" at bounding box center [488, 144] width 11 height 5
click at [481, 143] on input "Offer" at bounding box center [479, 145] width 4 height 4
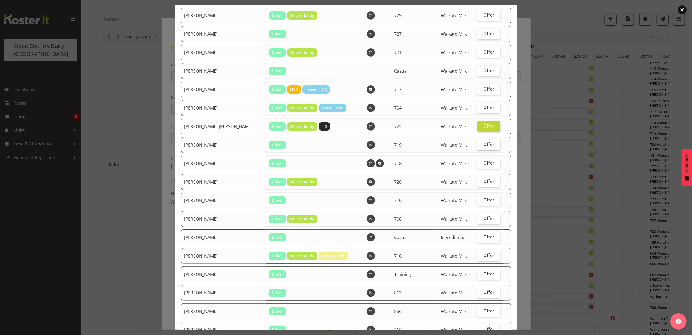
checkbox input "true"
click at [484, 161] on span "Offer" at bounding box center [488, 162] width 11 height 5
click at [481, 161] on input "Offer" at bounding box center [479, 163] width 4 height 4
checkbox input "true"
click at [483, 198] on span "Offer" at bounding box center [488, 199] width 11 height 5
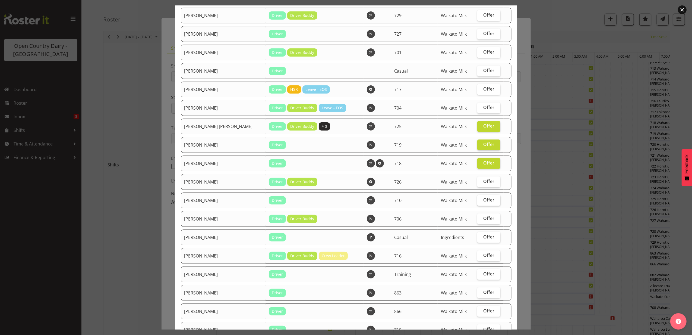
click at [477, 198] on input "Offer" at bounding box center [479, 200] width 4 height 4
checkbox input "true"
click at [483, 218] on span "Offer" at bounding box center [488, 217] width 11 height 5
click at [481, 218] on input "Offer" at bounding box center [479, 218] width 4 height 4
checkbox input "true"
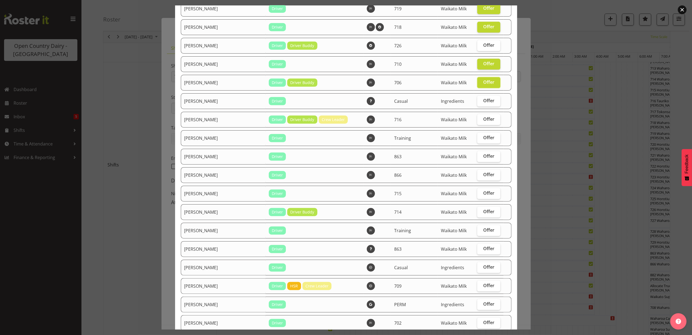
scroll to position [246, 0]
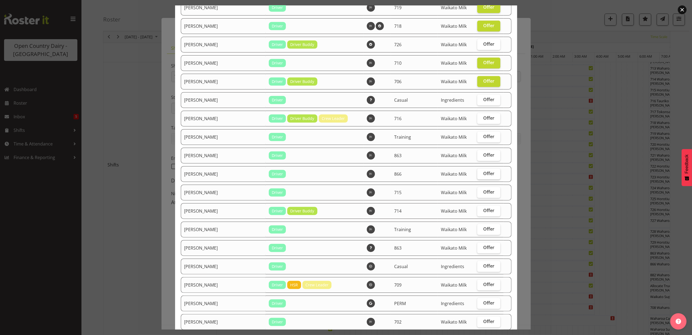
click at [485, 173] on span "Offer" at bounding box center [488, 173] width 11 height 5
click at [481, 173] on input "Offer" at bounding box center [479, 174] width 4 height 4
checkbox input "true"
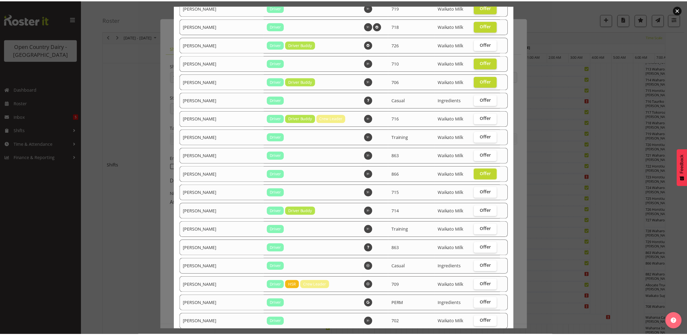
scroll to position [391, 0]
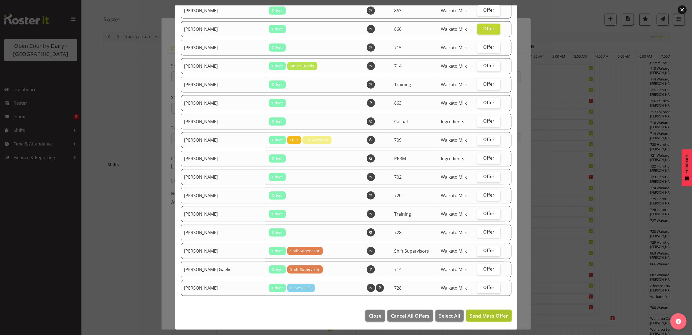
drag, startPoint x: 478, startPoint y: 314, endPoint x: 474, endPoint y: 312, distance: 4.3
click at [476, 312] on span "Send Mass Offer" at bounding box center [489, 315] width 38 height 7
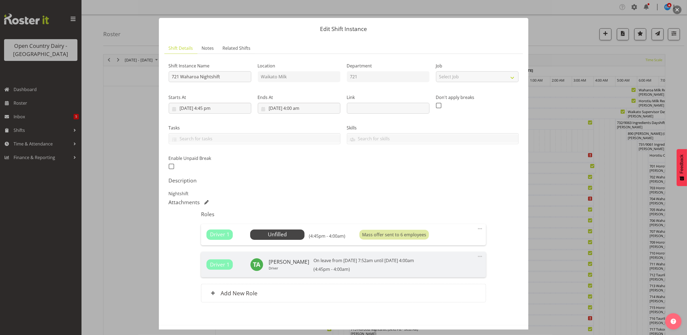
scroll to position [23, 0]
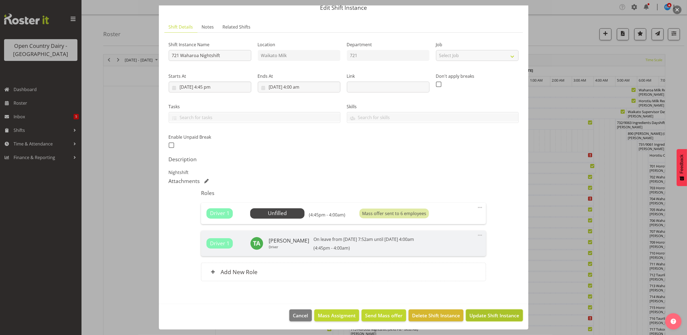
click at [478, 312] on span "Update Shift Instance" at bounding box center [494, 315] width 50 height 7
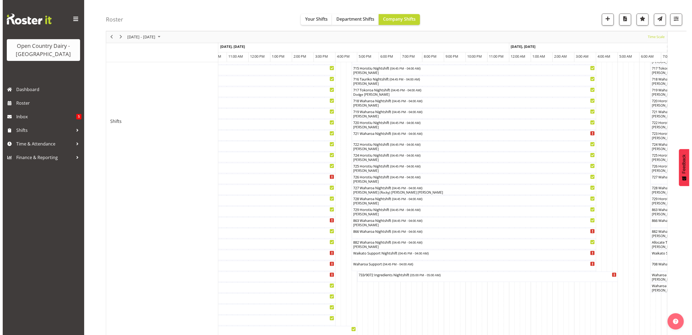
scroll to position [290, 0]
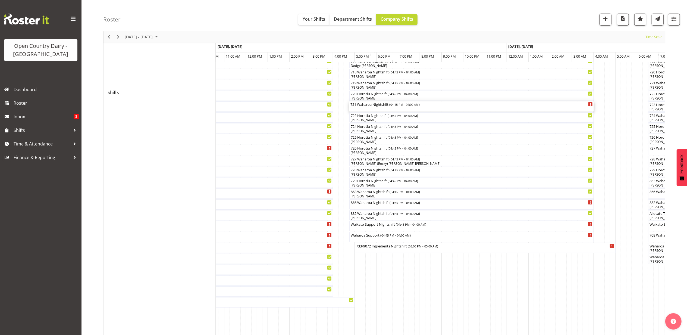
click at [367, 109] on div "721 Waharoa Nightshift ( 04:45 PM - 04:00 AM )" at bounding box center [471, 106] width 242 height 10
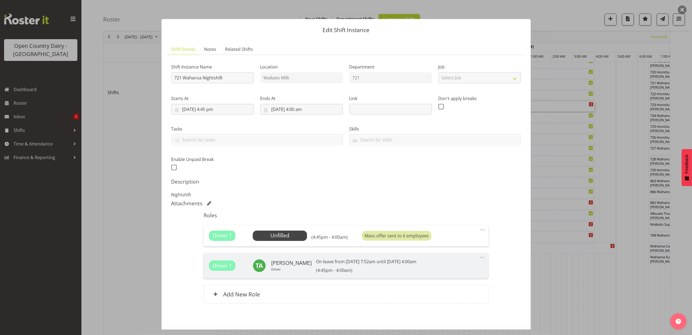
scroll to position [23, 0]
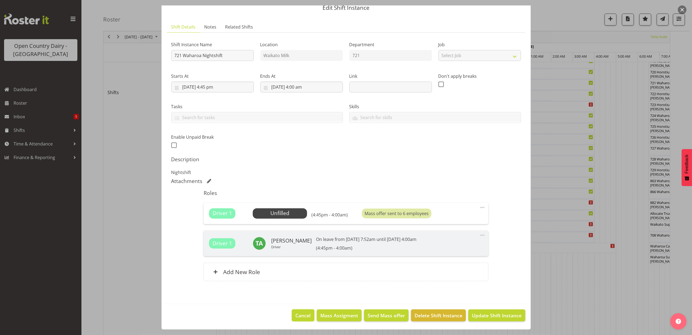
click at [300, 312] on span "Cancel" at bounding box center [303, 315] width 15 height 7
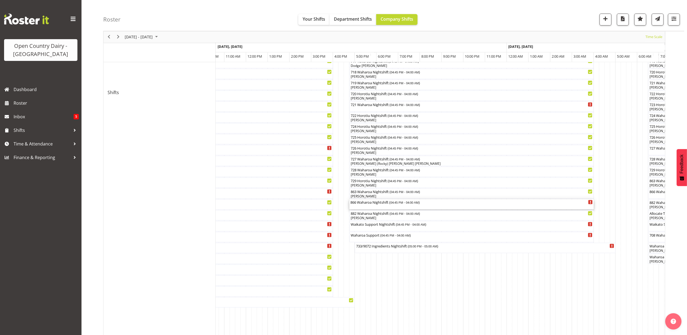
click at [373, 205] on div "866 Waharoa Nightshift ( 04:45 PM - 04:00 AM )" at bounding box center [471, 204] width 242 height 10
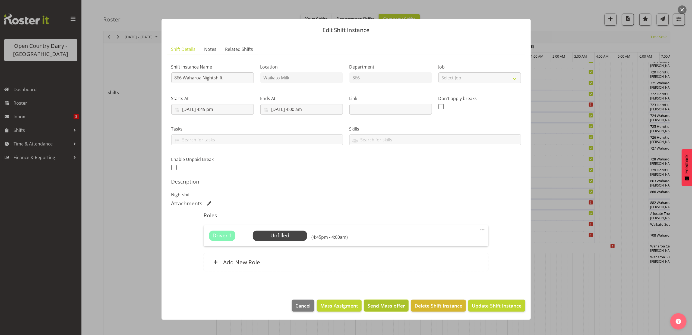
click at [374, 304] on span "Send Mass offer" at bounding box center [386, 305] width 37 height 7
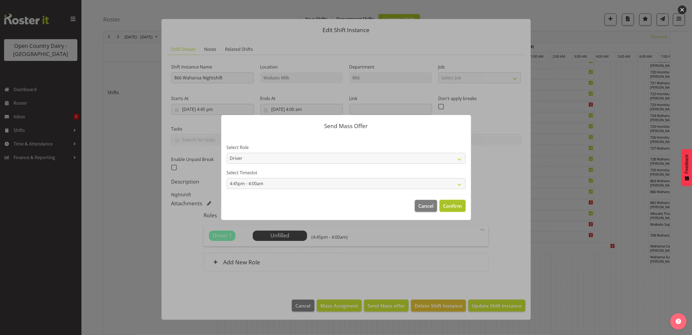
click at [452, 205] on span "Confirm" at bounding box center [452, 205] width 19 height 7
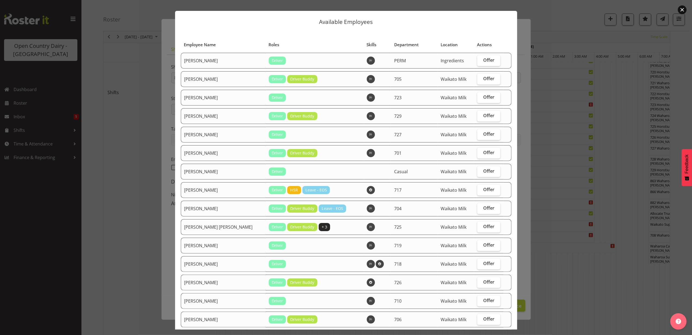
scroll to position [0, 0]
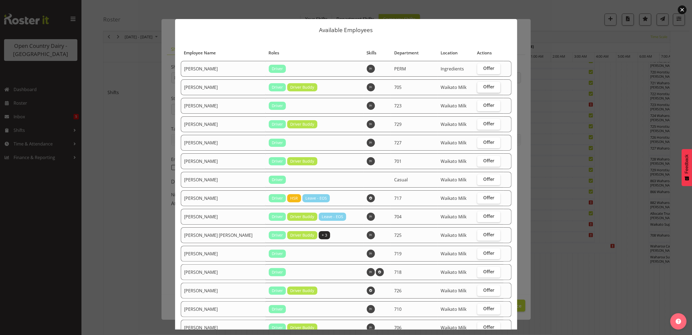
click at [483, 85] on span "Offer" at bounding box center [488, 86] width 11 height 5
click at [481, 85] on input "Offer" at bounding box center [479, 87] width 4 height 4
checkbox input "true"
click at [483, 105] on span "Offer" at bounding box center [488, 104] width 11 height 5
click at [481, 105] on input "Offer" at bounding box center [479, 105] width 4 height 4
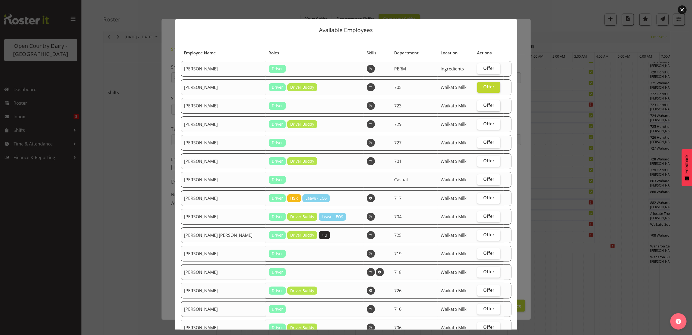
checkbox input "true"
click at [486, 121] on span "Offer" at bounding box center [488, 123] width 11 height 5
click at [481, 122] on input "Offer" at bounding box center [479, 124] width 4 height 4
checkbox input "true"
click at [483, 143] on span "Offer" at bounding box center [488, 141] width 11 height 5
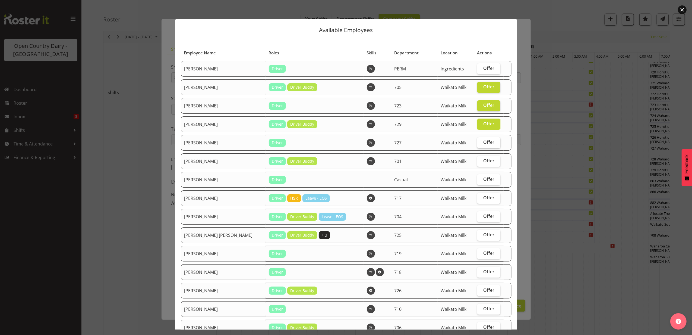
click at [481, 143] on input "Offer" at bounding box center [479, 142] width 4 height 4
checkbox input "true"
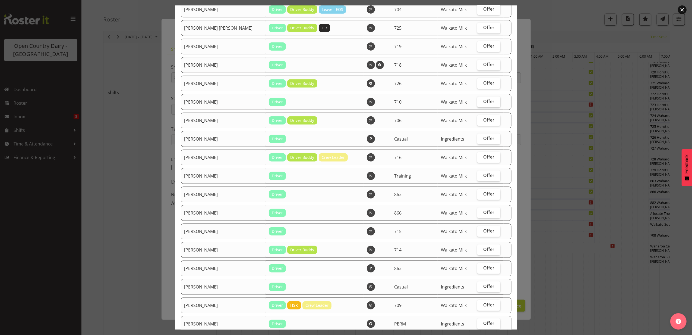
scroll to position [217, 0]
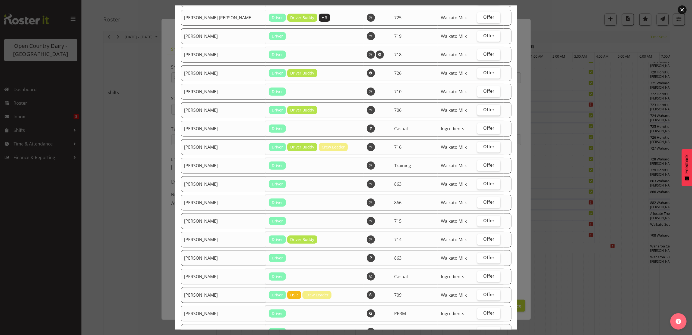
click at [477, 108] on label "Offer" at bounding box center [488, 110] width 23 height 11
click at [477, 108] on input "Offer" at bounding box center [479, 110] width 4 height 4
checkbox input "true"
click at [483, 92] on span "Offer" at bounding box center [488, 90] width 11 height 5
click at [480, 92] on input "Offer" at bounding box center [479, 91] width 4 height 4
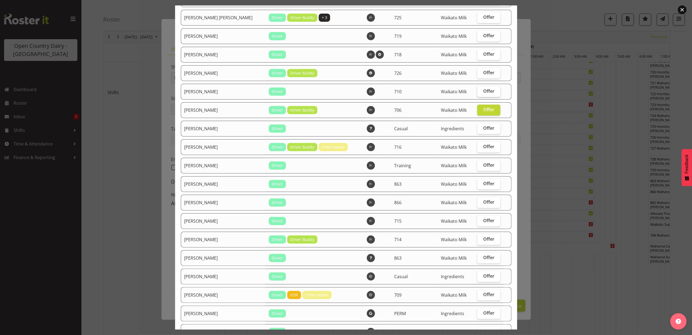
checkbox input "true"
click at [480, 77] on label "Offer" at bounding box center [488, 73] width 23 height 11
click at [480, 74] on input "Offer" at bounding box center [479, 73] width 4 height 4
checkbox input "true"
click at [483, 181] on span "Offer" at bounding box center [488, 183] width 11 height 5
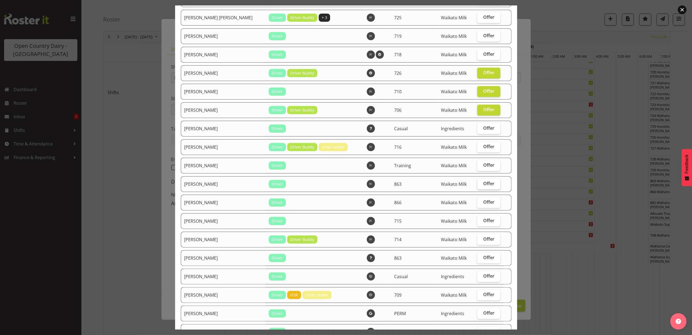
click at [480, 182] on input "Offer" at bounding box center [479, 184] width 4 height 4
checkbox input "true"
click at [483, 202] on span "Offer" at bounding box center [488, 201] width 11 height 5
click at [481, 202] on input "Offer" at bounding box center [479, 202] width 4 height 4
checkbox input "true"
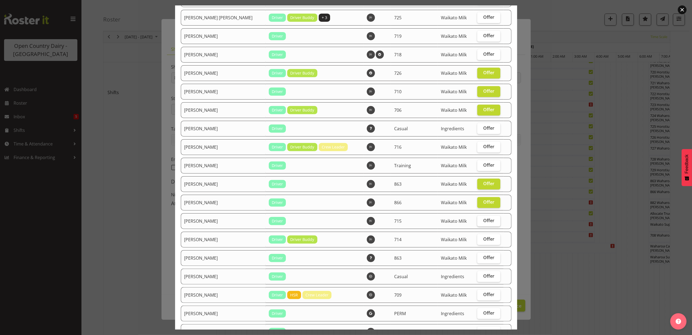
click at [484, 219] on span "Offer" at bounding box center [488, 220] width 11 height 5
click at [481, 219] on input "Offer" at bounding box center [479, 221] width 4 height 4
checkbox input "true"
click at [483, 237] on span "Offer" at bounding box center [488, 238] width 11 height 5
click at [480, 237] on input "Offer" at bounding box center [479, 239] width 4 height 4
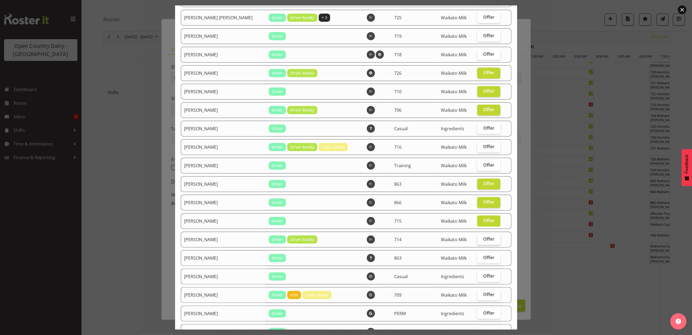
checkbox input "true"
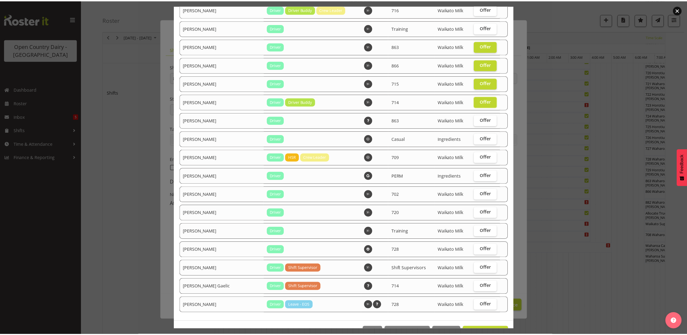
scroll to position [372, 0]
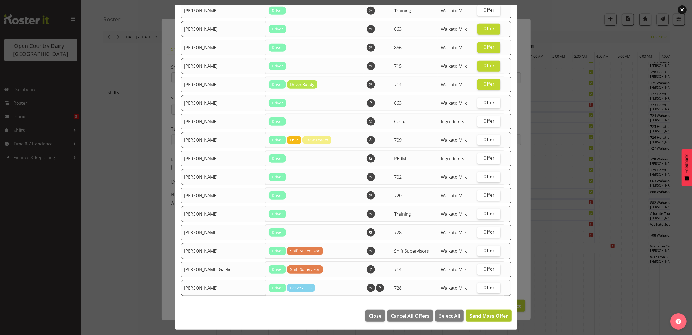
click at [482, 312] on span "Send Mass Offer" at bounding box center [489, 315] width 38 height 7
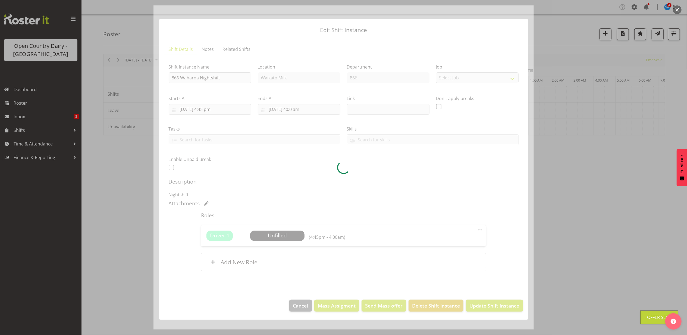
scroll to position [0, 0]
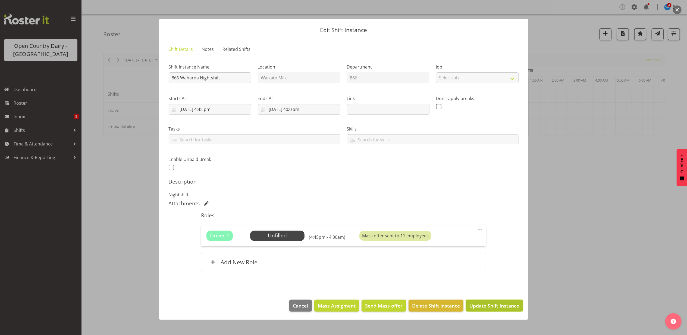
click at [489, 302] on span "Update Shift Instance" at bounding box center [494, 305] width 50 height 7
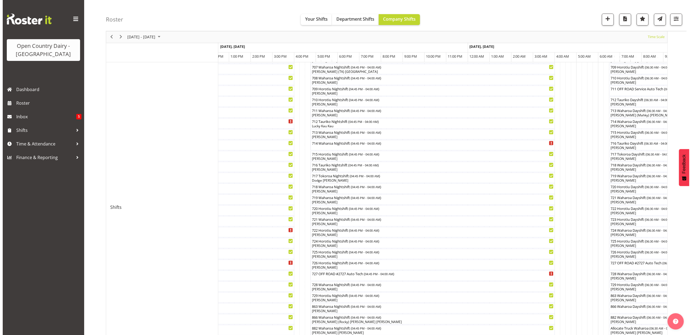
scroll to position [172, 0]
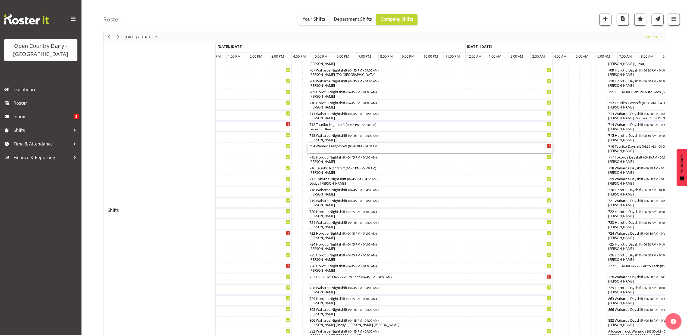
click at [335, 149] on div "714 Waharoa Nightshift ( 04:45 PM - 04:00 AM )" at bounding box center [430, 148] width 242 height 10
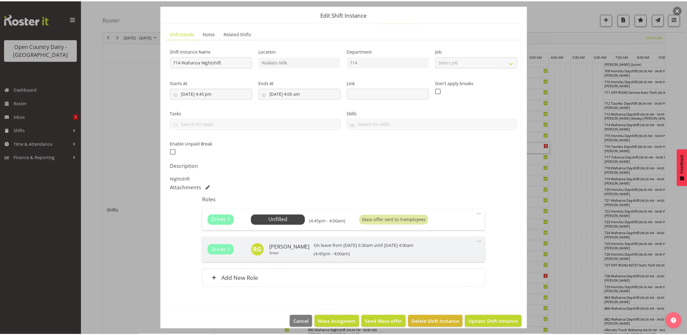
scroll to position [23, 0]
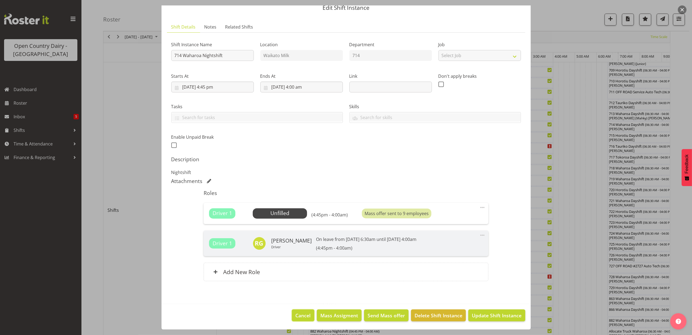
click at [292, 313] on button "Cancel" at bounding box center [303, 315] width 22 height 12
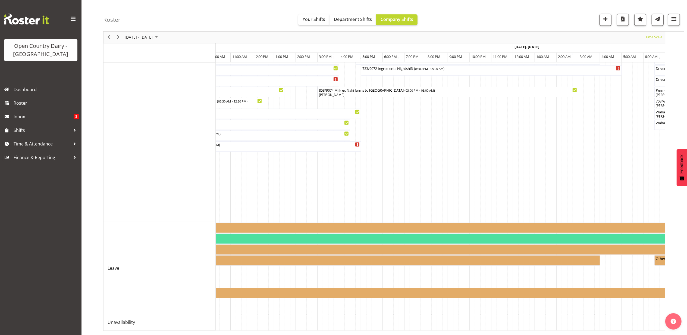
scroll to position [0, 1746]
